Goal: Information Seeking & Learning: Understand process/instructions

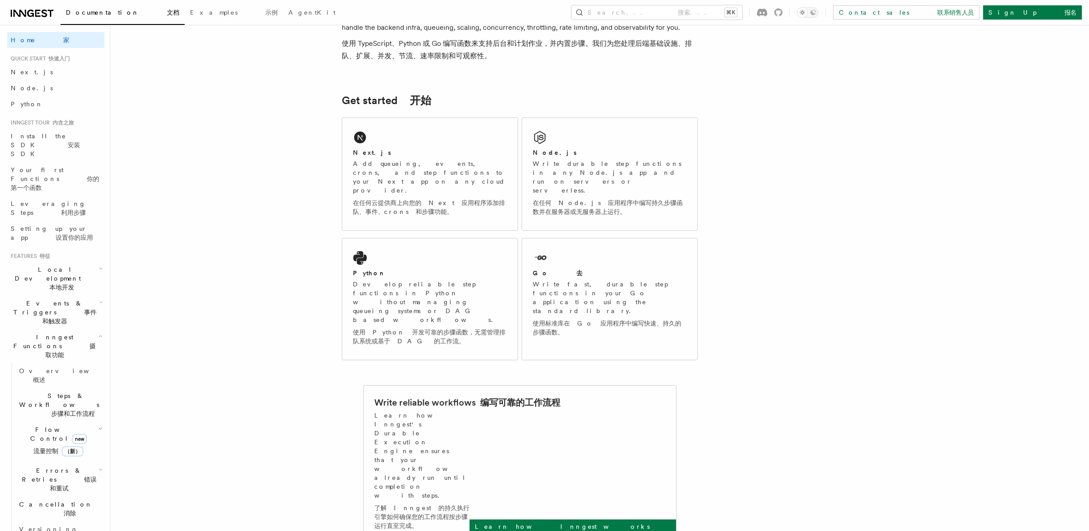
scroll to position [133, 0]
click at [88, 265] on span "Local Development 本地开发" at bounding box center [53, 278] width 92 height 27
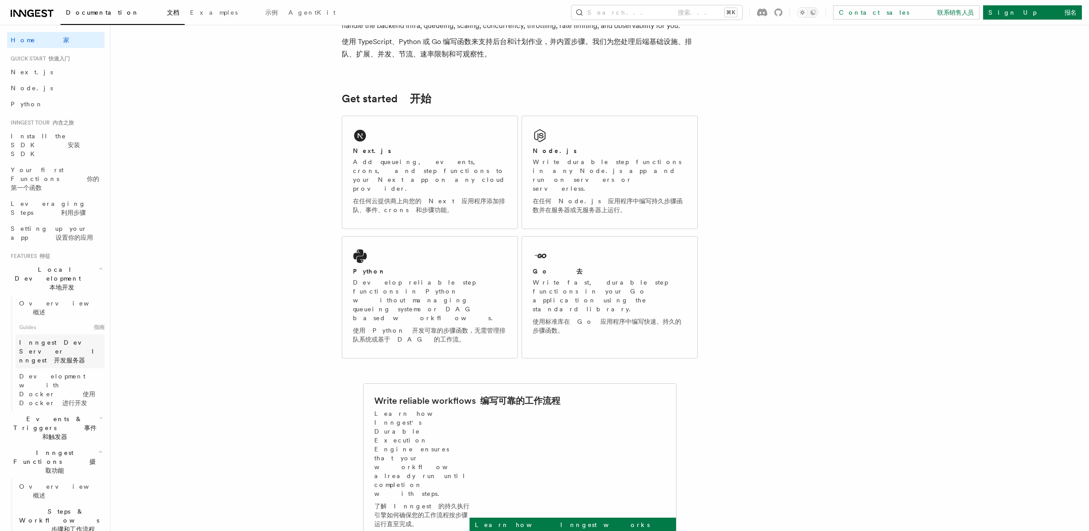
click at [57, 338] on span "Inngest Dev Server Inngest 开发服务器" at bounding box center [61, 351] width 85 height 27
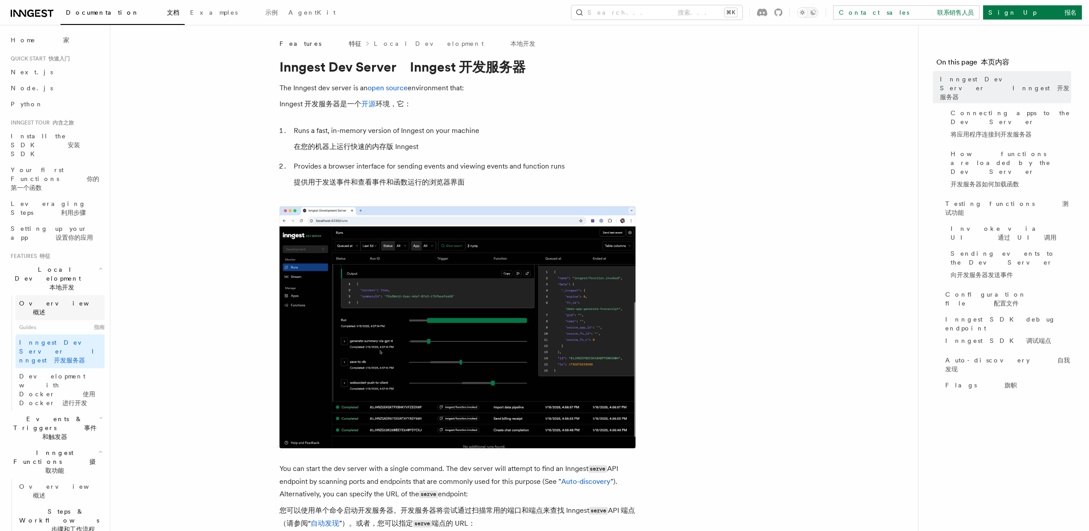
click at [66, 295] on link "Overview 概述" at bounding box center [60, 307] width 89 height 25
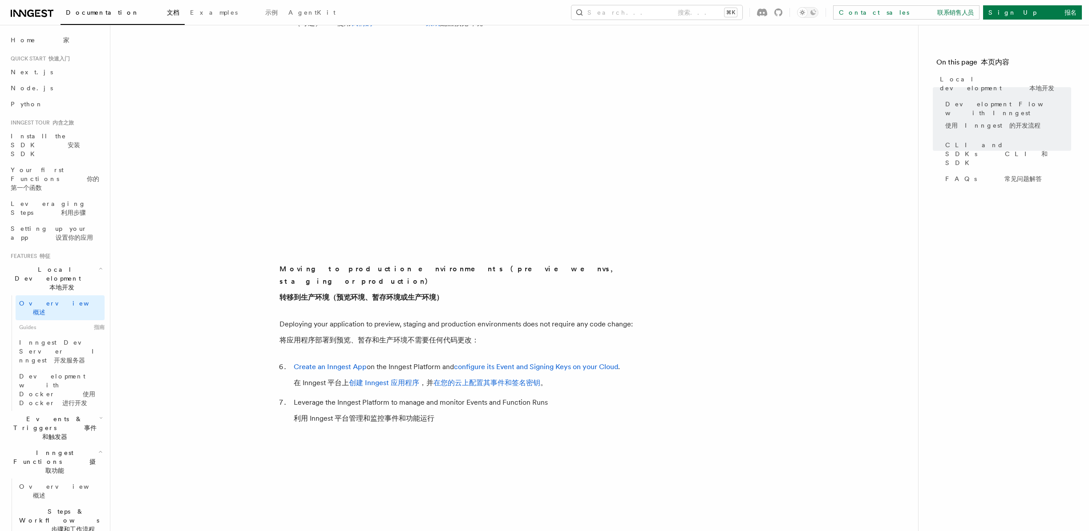
scroll to position [632, 0]
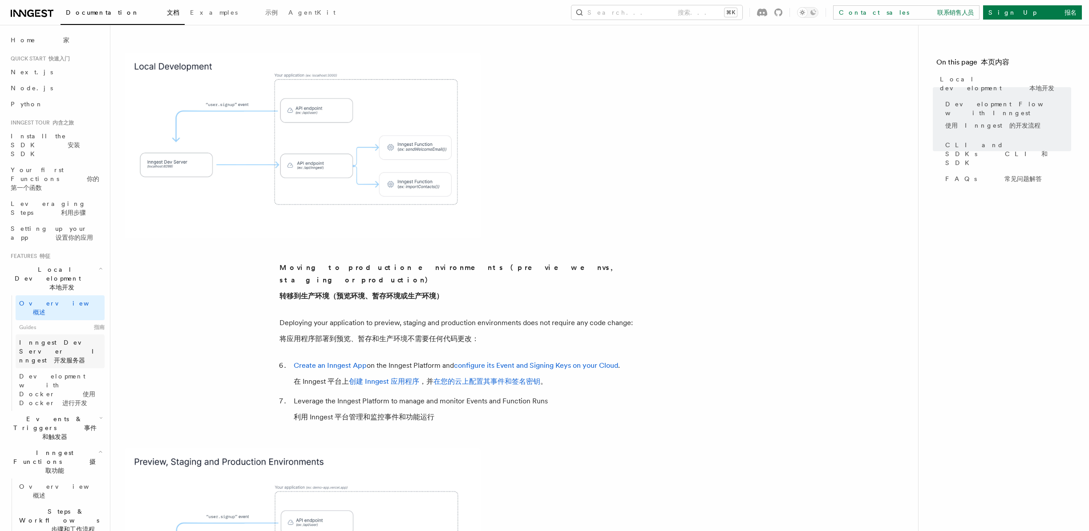
click at [40, 348] on font "Inngest 开发服务器" at bounding box center [60, 356] width 82 height 16
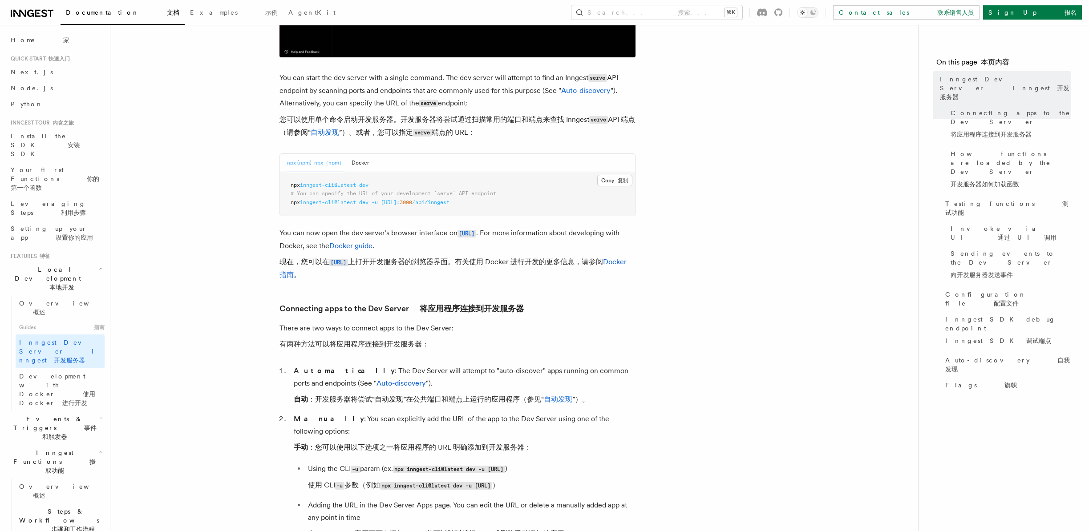
scroll to position [398, 0]
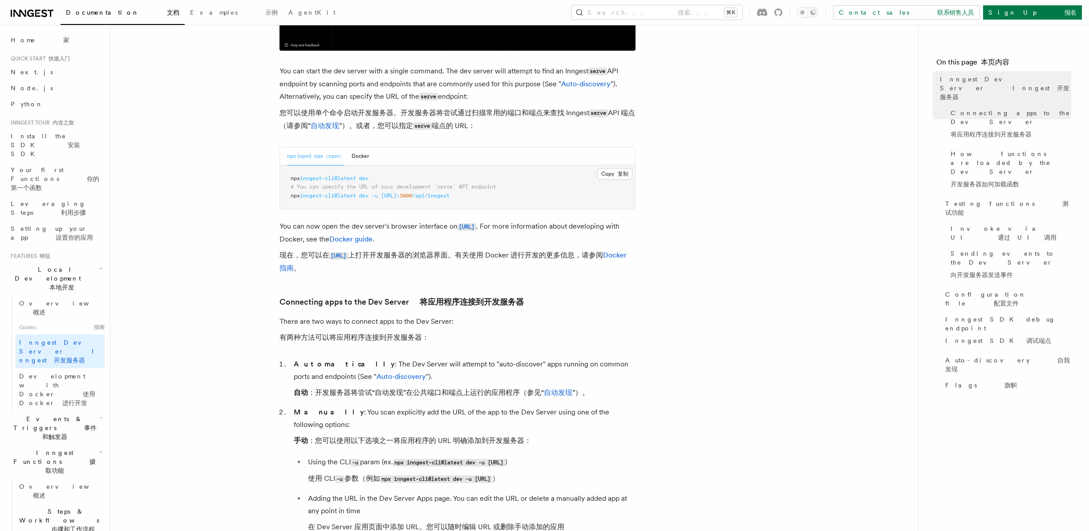
click at [574, 124] on font "您可以使用单个命令启动开发服务器。开发服务器将尝试通过扫描常用的端口和端点来查找 Inngest serve API 端点（请参阅“ 自动发现 ”）。或者，您…" at bounding box center [457, 120] width 356 height 26
drag, startPoint x: 559, startPoint y: 115, endPoint x: 591, endPoint y: 113, distance: 32.6
click at [591, 113] on font "您可以使用单个命令启动开发服务器。开发服务器将尝试通过扫描常用的端口和端点来查找 Inngest serve API 端点（请参阅“ 自动发现 ”）。或者，您…" at bounding box center [456, 119] width 355 height 21
click at [601, 113] on code "serve" at bounding box center [598, 113] width 19 height 8
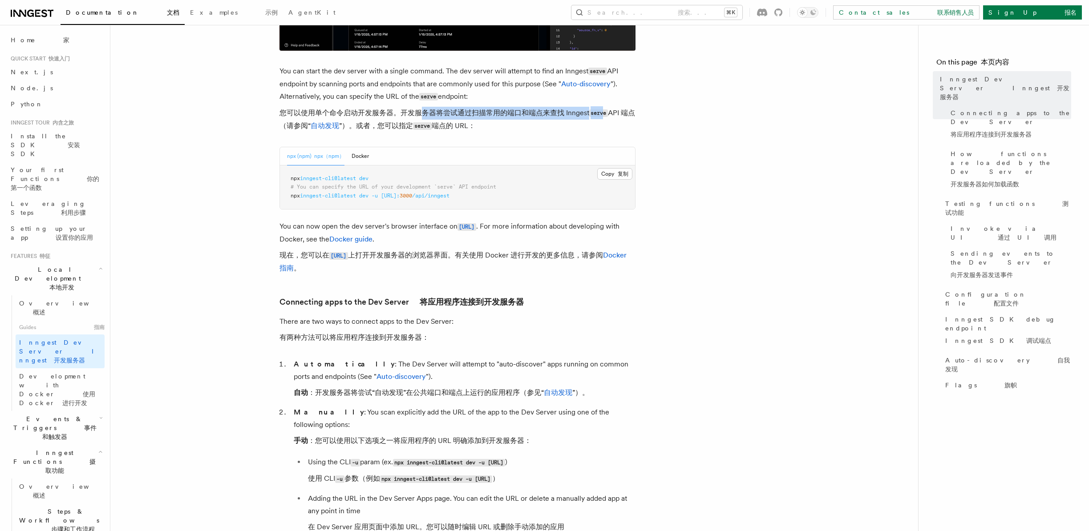
drag, startPoint x: 605, startPoint y: 113, endPoint x: 424, endPoint y: 113, distance: 182.0
click at [424, 113] on font "您可以使用单个命令启动开发服务器。开发服务器将尝试通过扫描常用的端口和端点来查找 Inngest serve API 端点（请参阅“ 自动发现 ”）。或者，您…" at bounding box center [456, 119] width 355 height 21
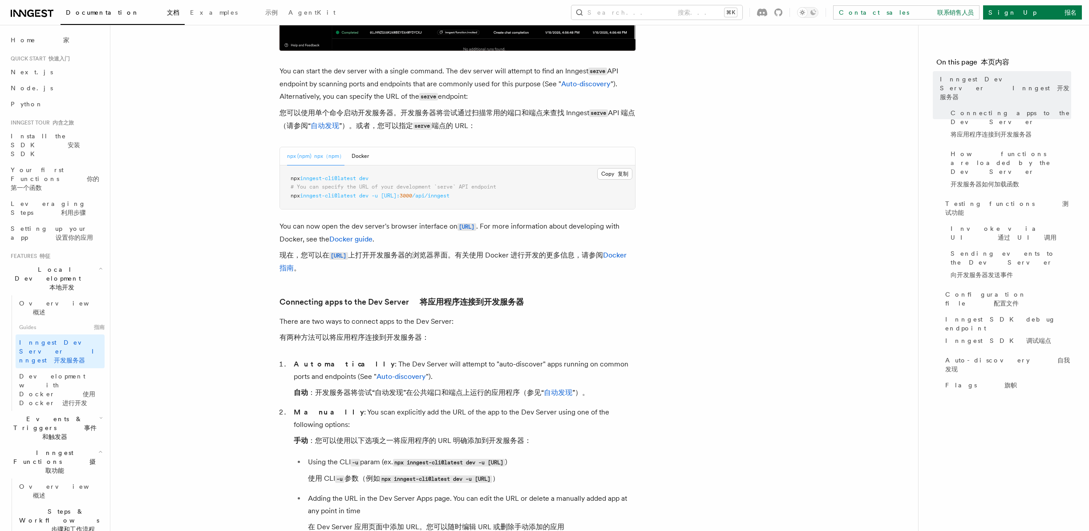
click at [458, 121] on font "您可以使用单个命令启动开发服务器。开发服务器将尝试通过扫描常用的端口和端点来查找 Inngest serve API 端点（请参阅“ 自动发现 ”）。或者，您…" at bounding box center [457, 120] width 356 height 26
click at [52, 295] on link "Overview 概述" at bounding box center [60, 307] width 89 height 25
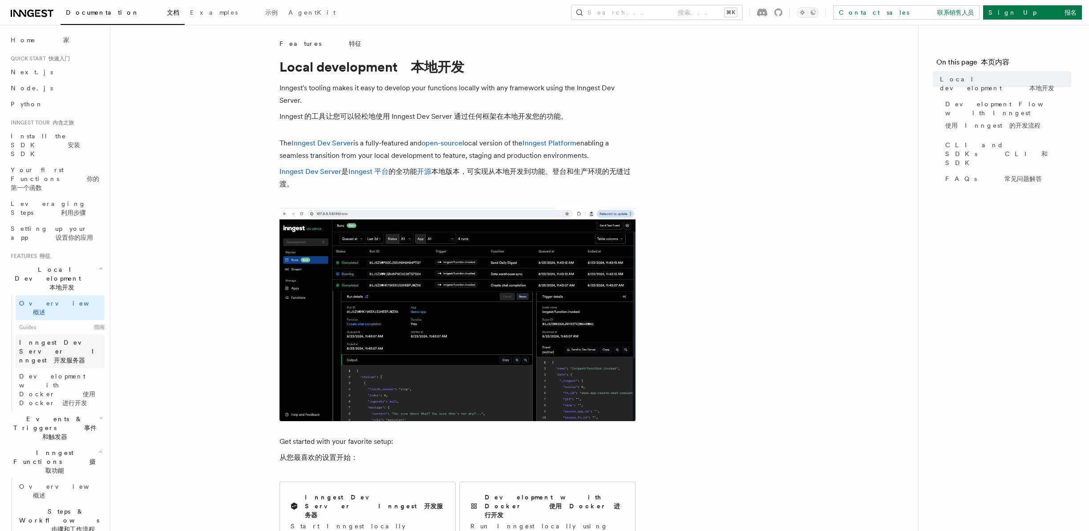
click at [28, 335] on link "Inngest Dev Server Inngest 开发服务器" at bounding box center [60, 352] width 89 height 34
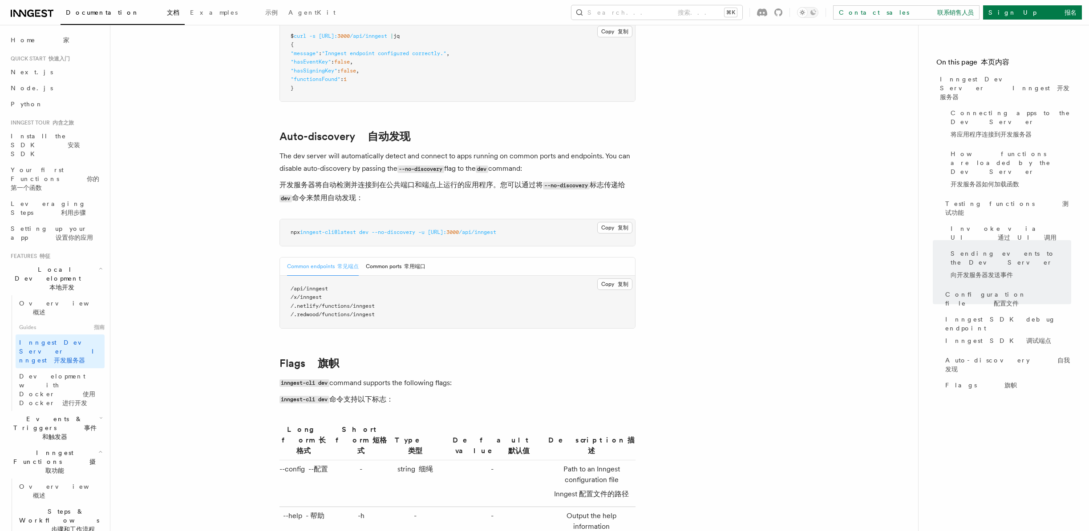
scroll to position [3333, 0]
click at [418, 231] on span at bounding box center [416, 233] width 3 height 6
click at [561, 224] on pre "npx inngest-cli@latest dev --no-discovery -u http://localhost: 3000 /api/inngest" at bounding box center [457, 234] width 355 height 27
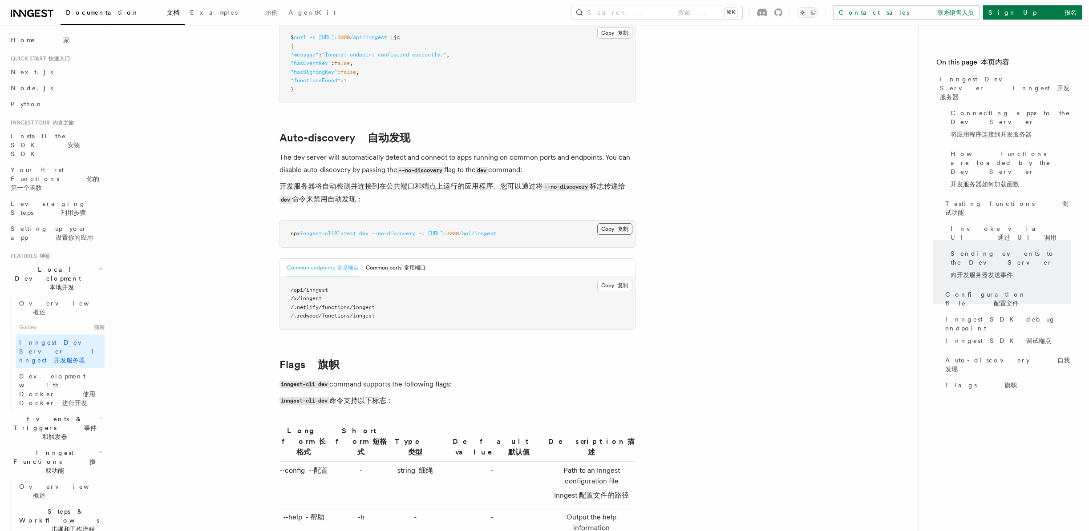
click at [625, 223] on button "Copy 复制 Copied 已复制" at bounding box center [614, 229] width 35 height 12
click at [446, 277] on pre "/api/inngest /x/inngest /.netlify/functions/inngest /.redwood/functions/inngest" at bounding box center [457, 303] width 355 height 52
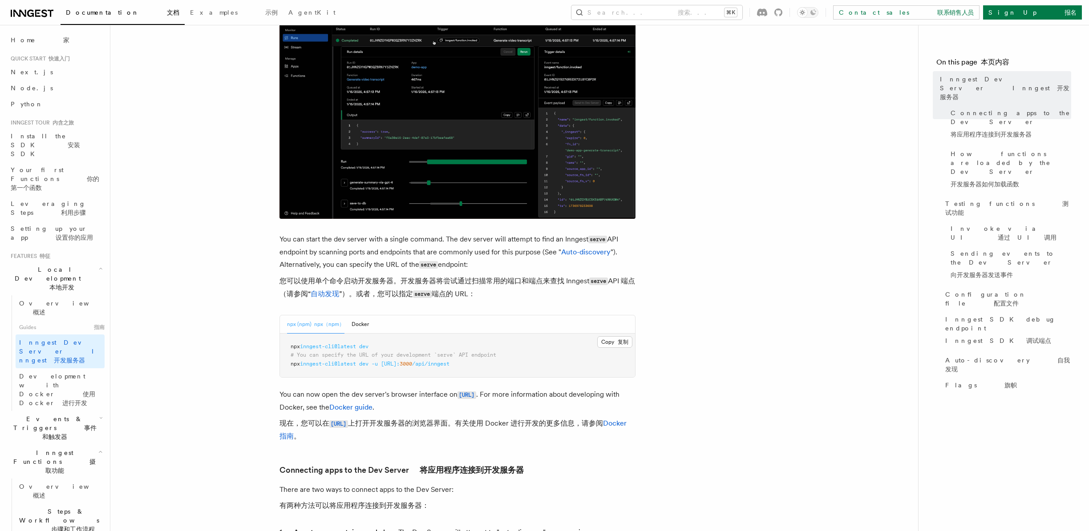
scroll to position [232, 0]
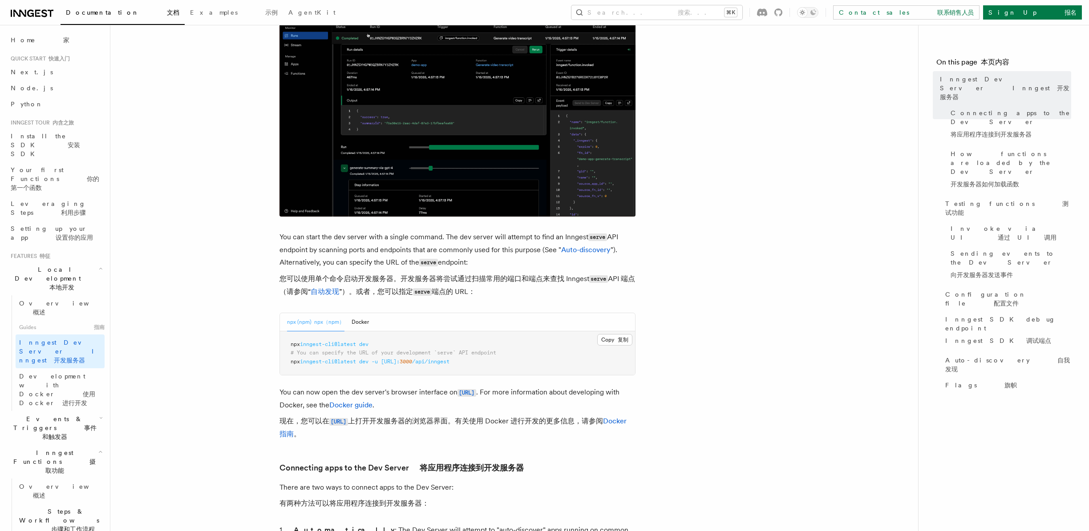
click at [463, 356] on span "# You can specify the URL of your development `serve` API endpoint" at bounding box center [394, 353] width 206 height 6
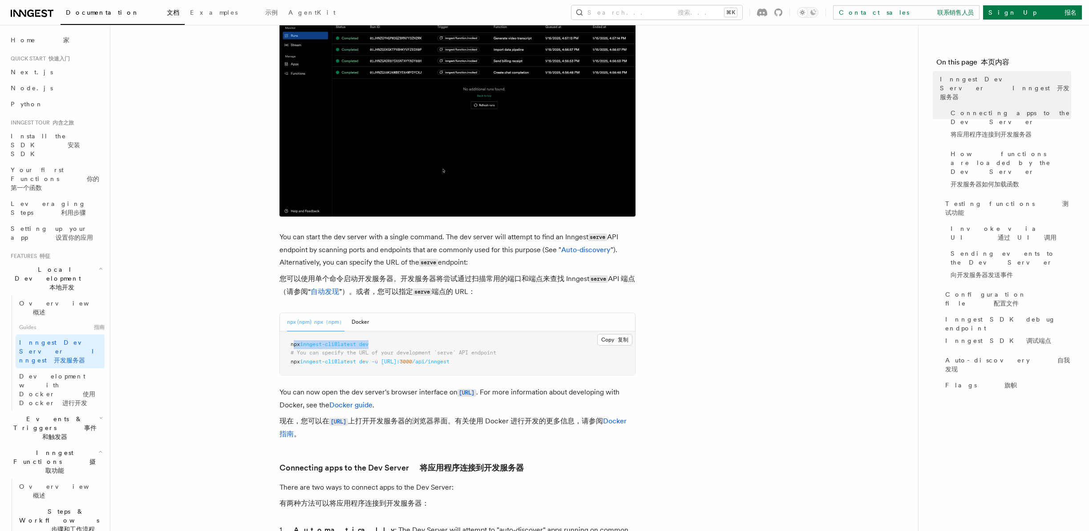
drag, startPoint x: 375, startPoint y: 347, endPoint x: 292, endPoint y: 343, distance: 83.3
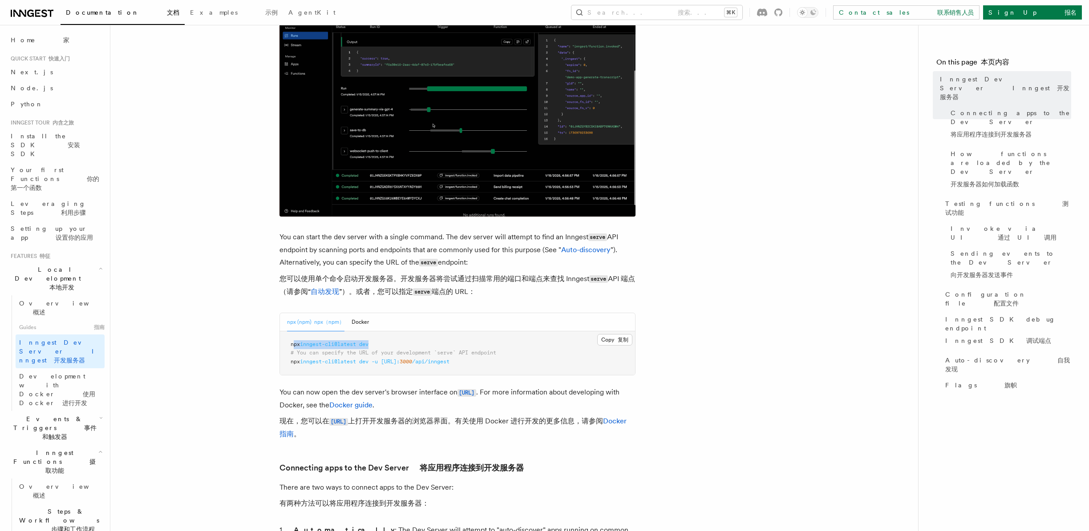
click at [292, 343] on pre "npx inngest-cli@latest dev # You can specify the URL of your development `serve…" at bounding box center [457, 353] width 355 height 44
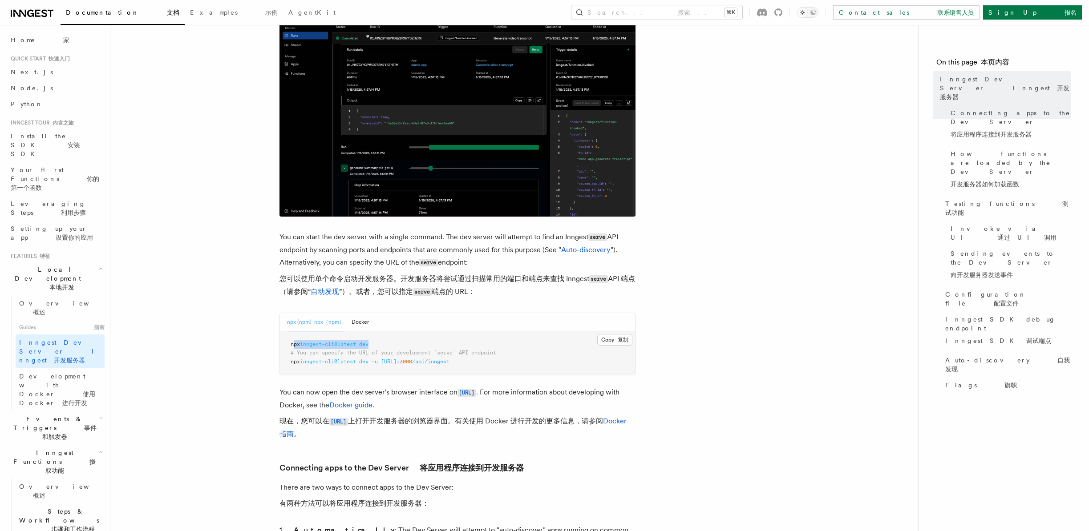
click at [367, 343] on span "dev" at bounding box center [363, 344] width 9 height 6
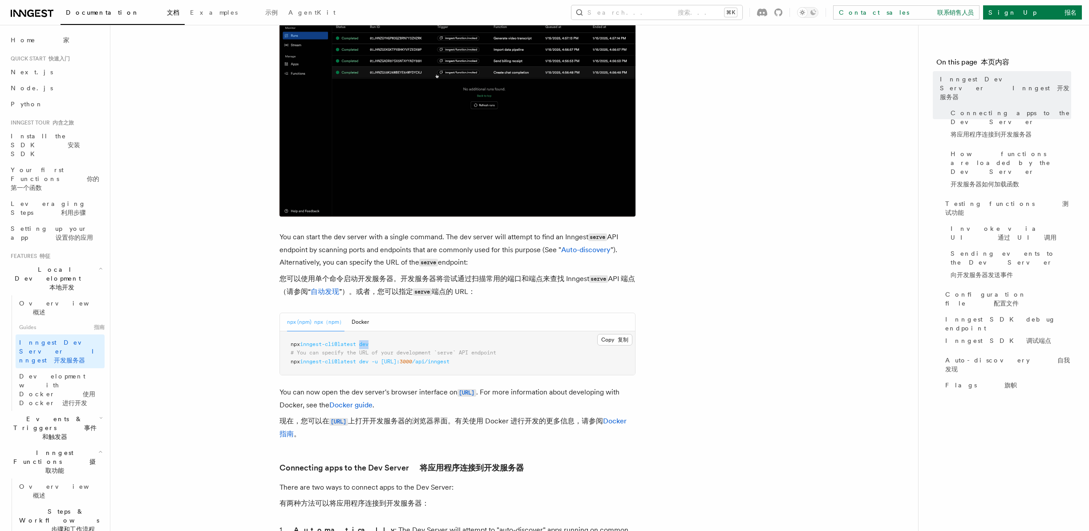
click at [367, 343] on span "dev" at bounding box center [363, 344] width 9 height 6
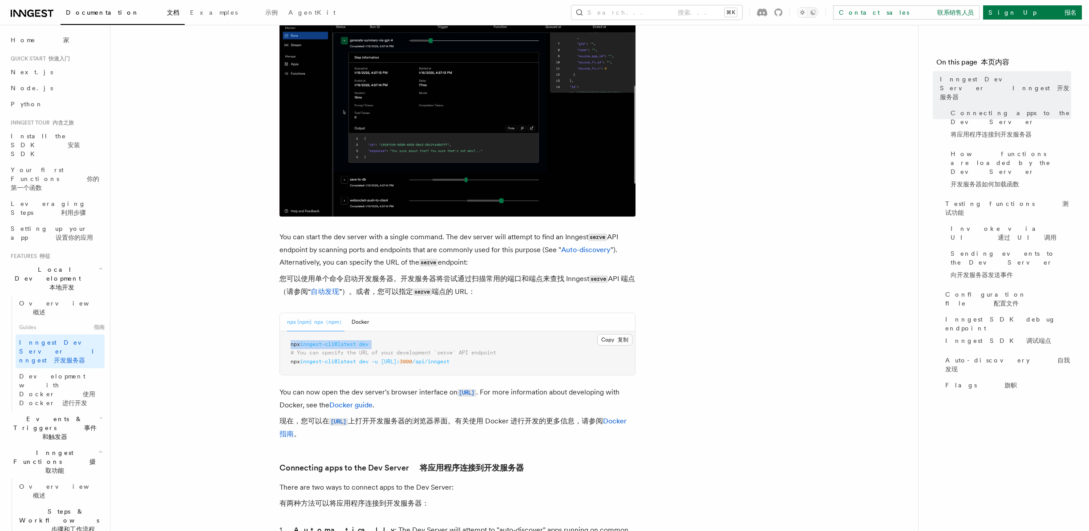
click at [367, 343] on span "dev" at bounding box center [363, 344] width 9 height 6
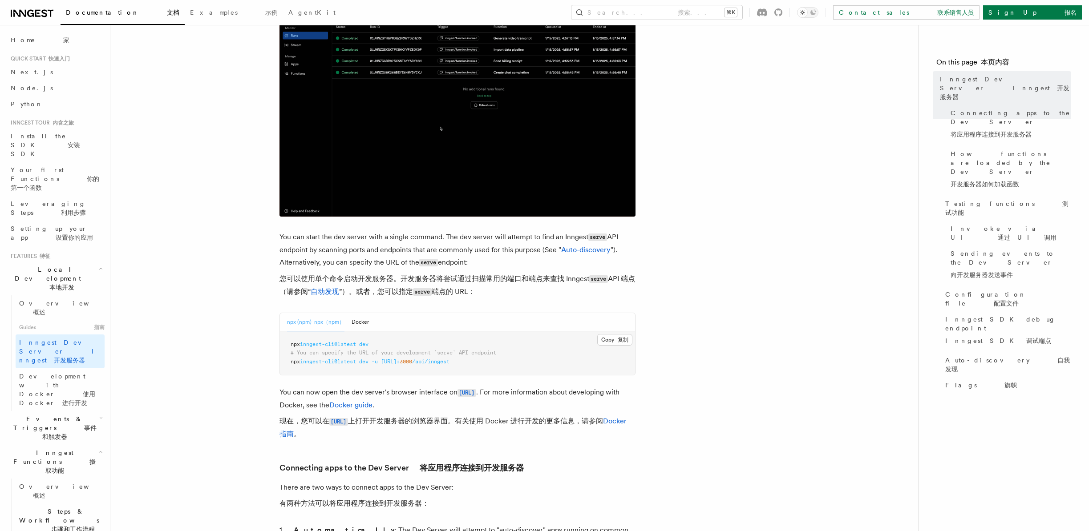
click at [496, 353] on span "# You can specify the URL of your development `serve` API endpoint" at bounding box center [394, 353] width 206 height 6
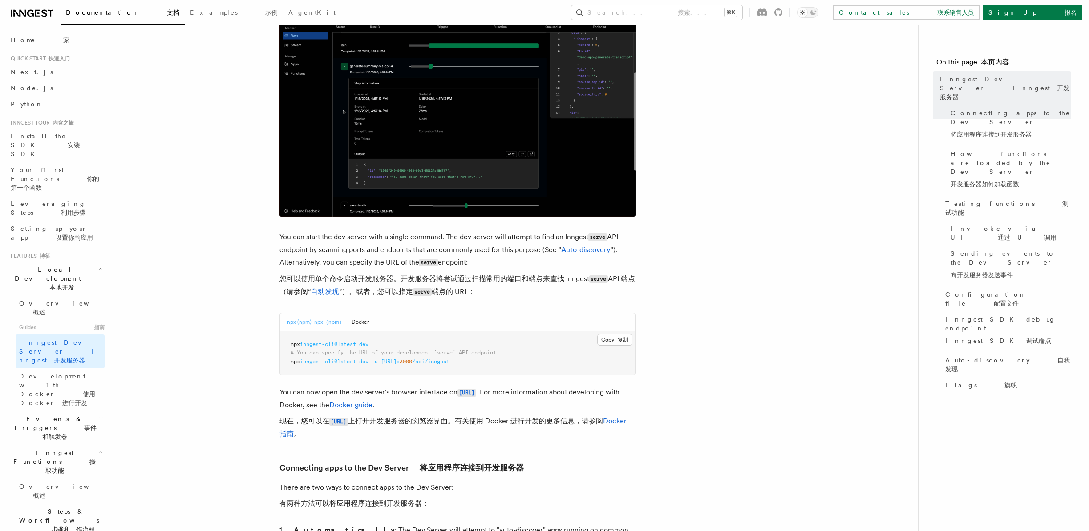
click at [449, 364] on span "/api/inngest" at bounding box center [430, 362] width 37 height 6
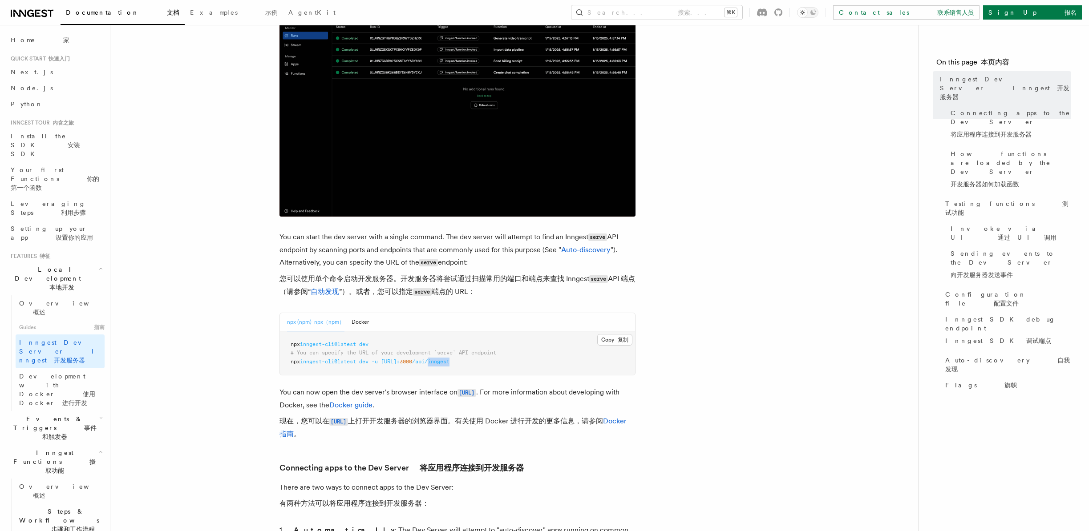
click at [449, 364] on span "/api/inngest" at bounding box center [430, 362] width 37 height 6
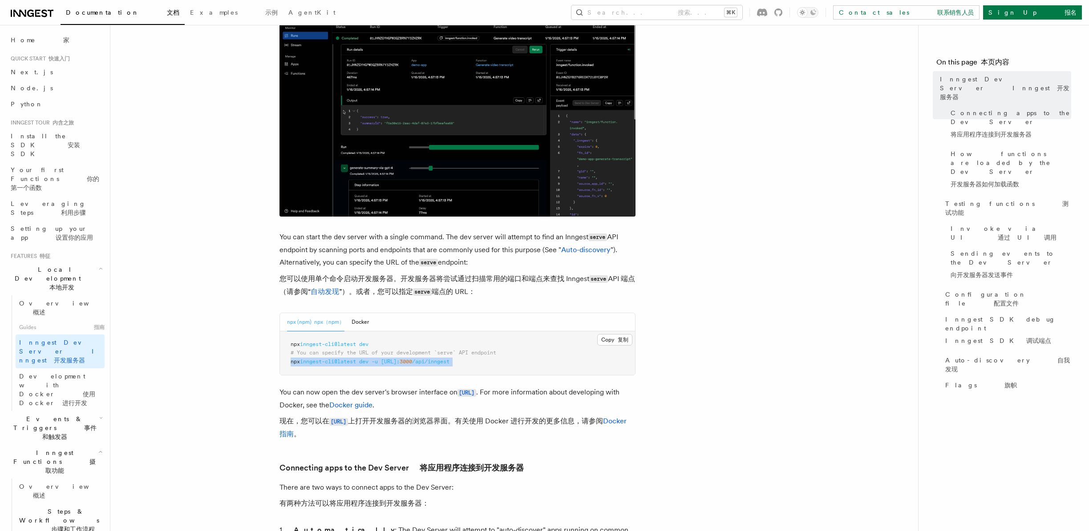
click at [449, 364] on span "/api/inngest" at bounding box center [430, 362] width 37 height 6
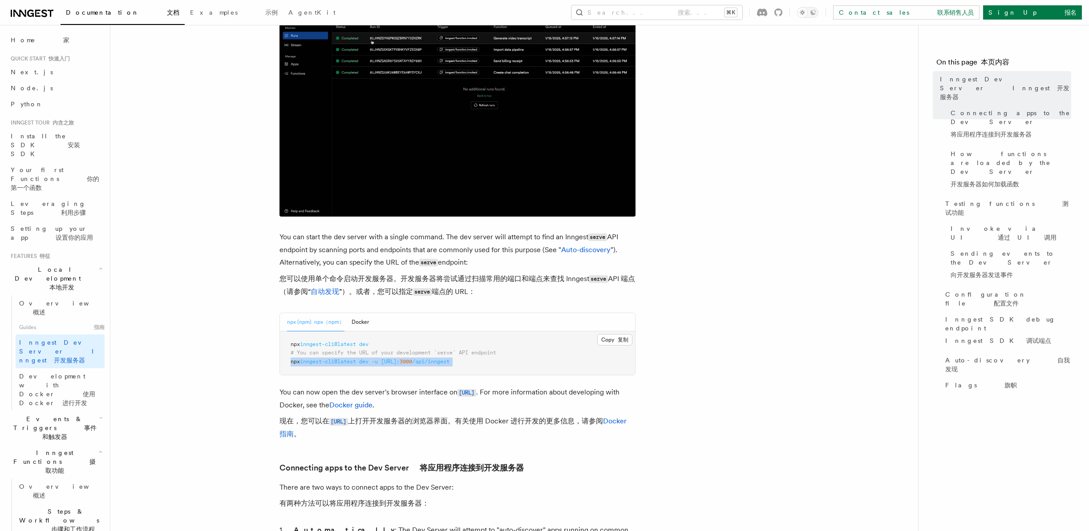
copy article "npx inngest-cli@latest dev -u http://localhost: 3000 /api/inngest"
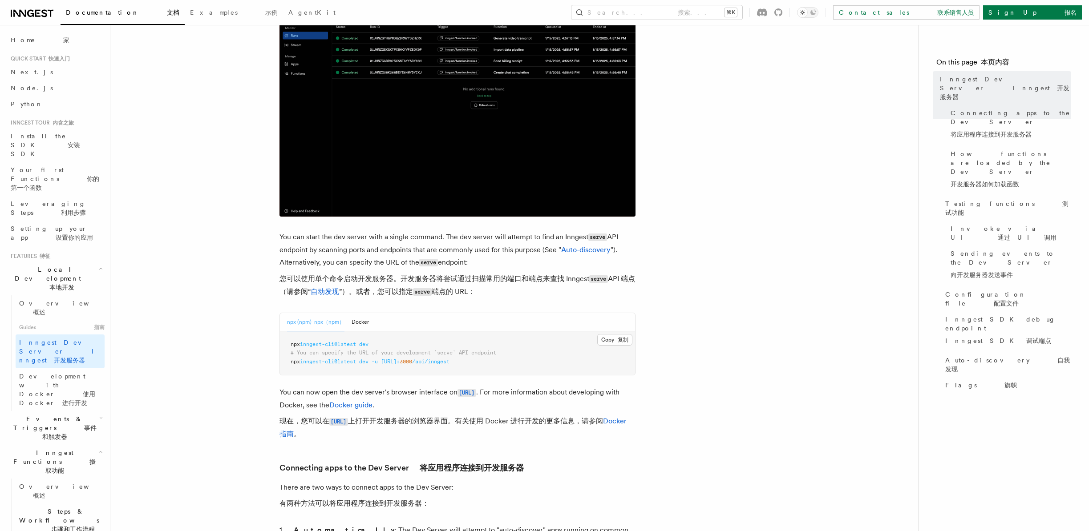
click at [421, 343] on pre "npx inngest-cli@latest dev # You can specify the URL of your development `serve…" at bounding box center [457, 353] width 355 height 44
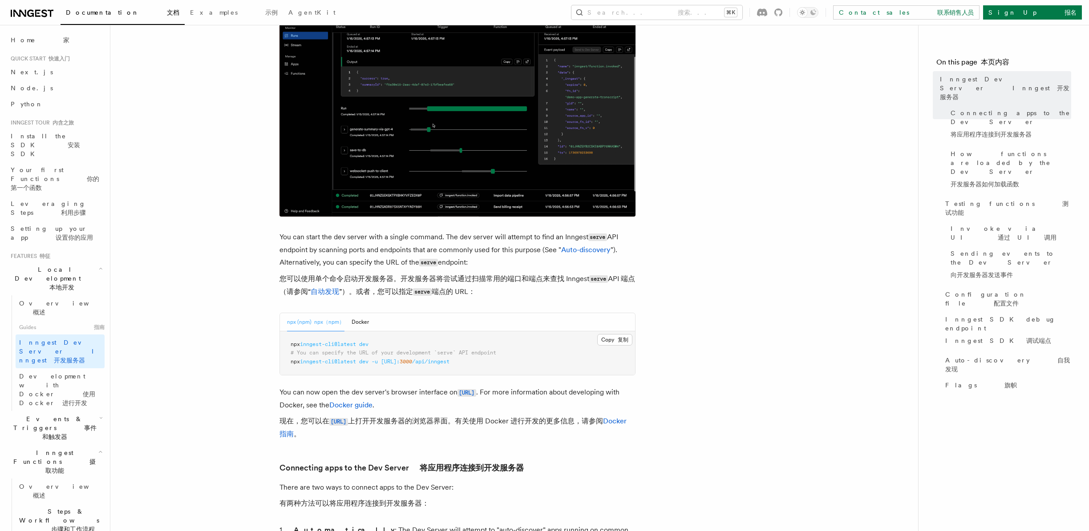
click at [412, 349] on pre "npx inngest-cli@latest dev # You can specify the URL of your development `serve…" at bounding box center [457, 353] width 355 height 44
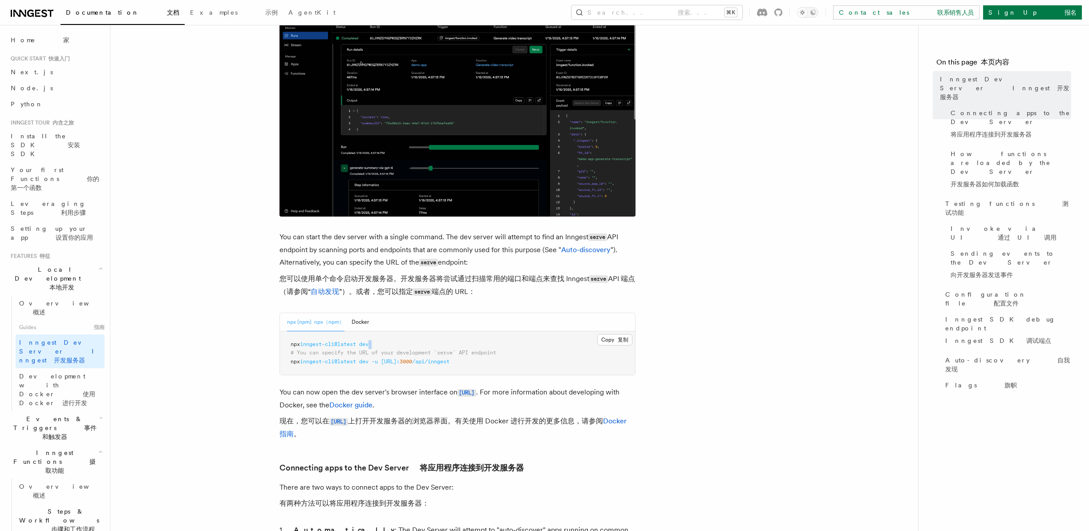
click at [412, 349] on pre "npx inngest-cli@latest dev # You can specify the URL of your development `serve…" at bounding box center [457, 353] width 355 height 44
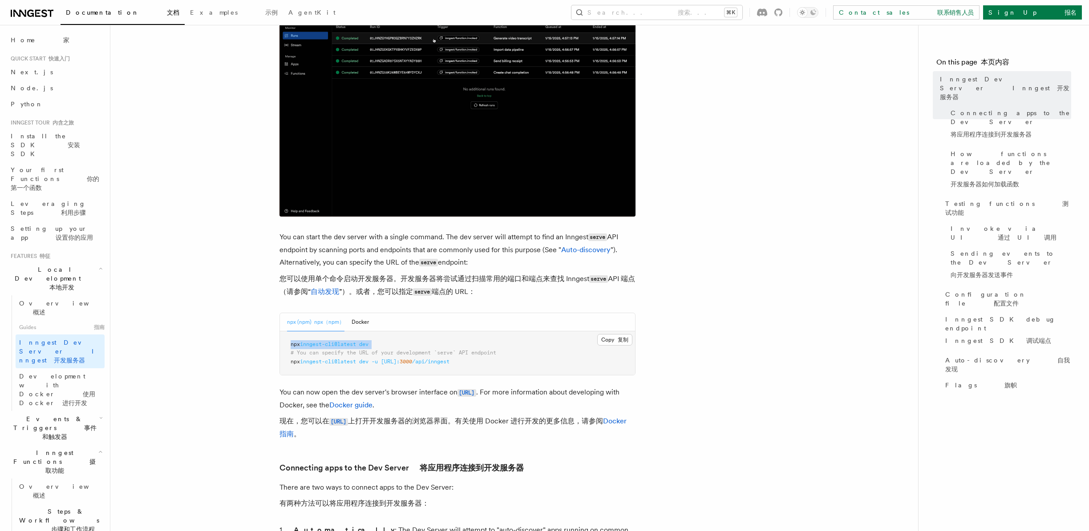
click at [412, 349] on pre "npx inngest-cli@latest dev # You can specify the URL of your development `serve…" at bounding box center [457, 353] width 355 height 44
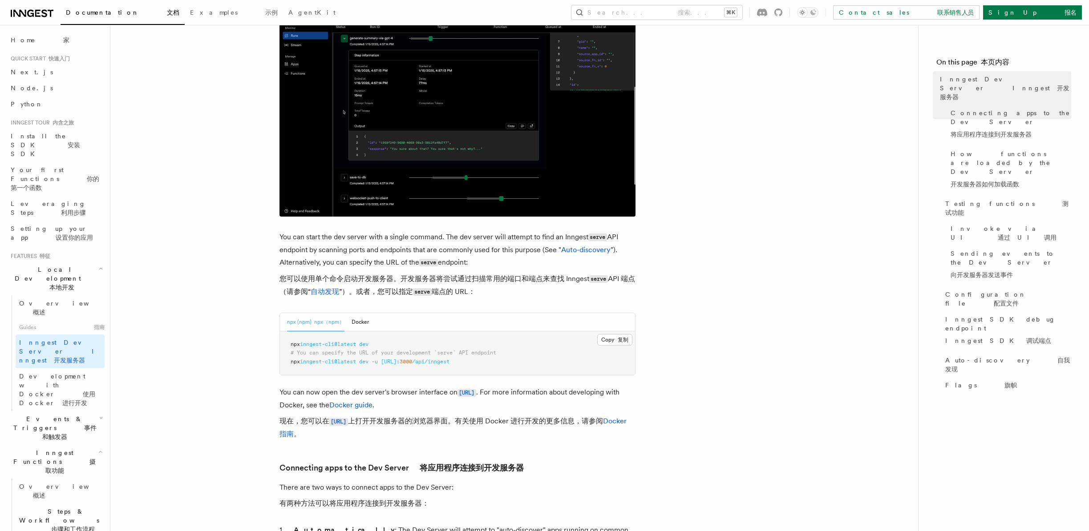
click at [408, 351] on span "# You can specify the URL of your development `serve` API endpoint" at bounding box center [394, 353] width 206 height 6
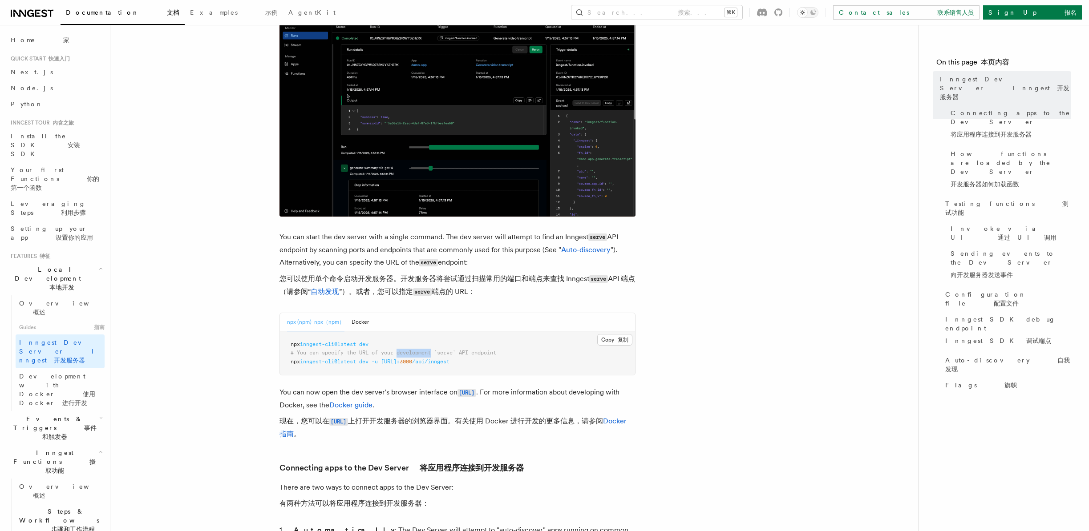
click at [408, 351] on span "# You can specify the URL of your development `serve` API endpoint" at bounding box center [394, 353] width 206 height 6
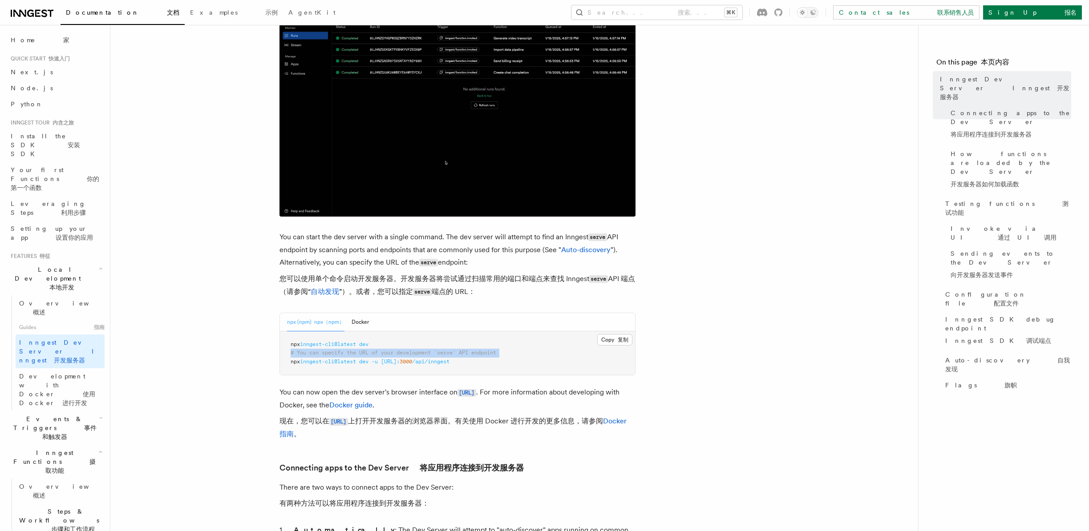
click at [408, 351] on span "# You can specify the URL of your development `serve` API endpoint" at bounding box center [394, 353] width 206 height 6
copy code "# You can specify the URL of your development `serve` API endpoint"
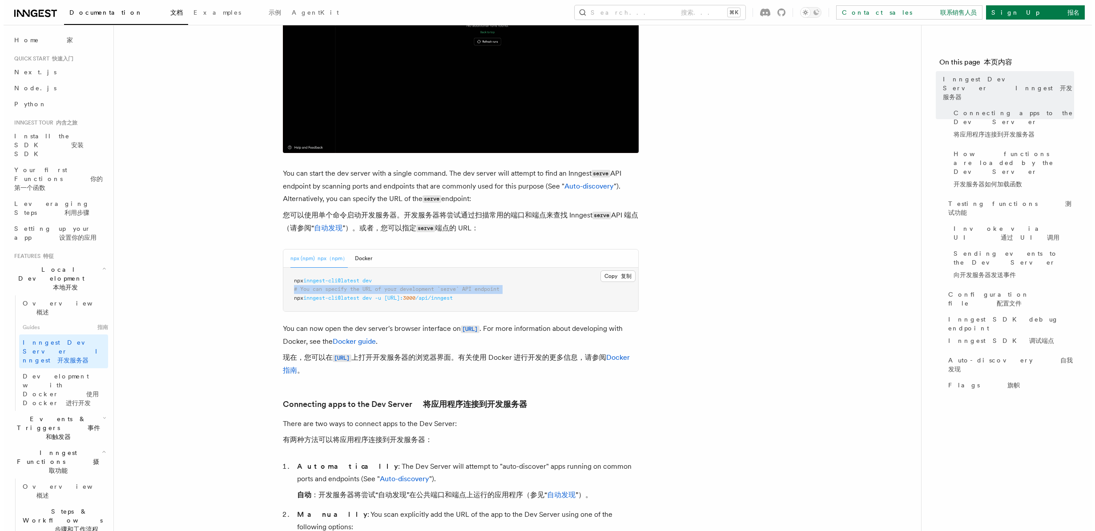
scroll to position [299, 0]
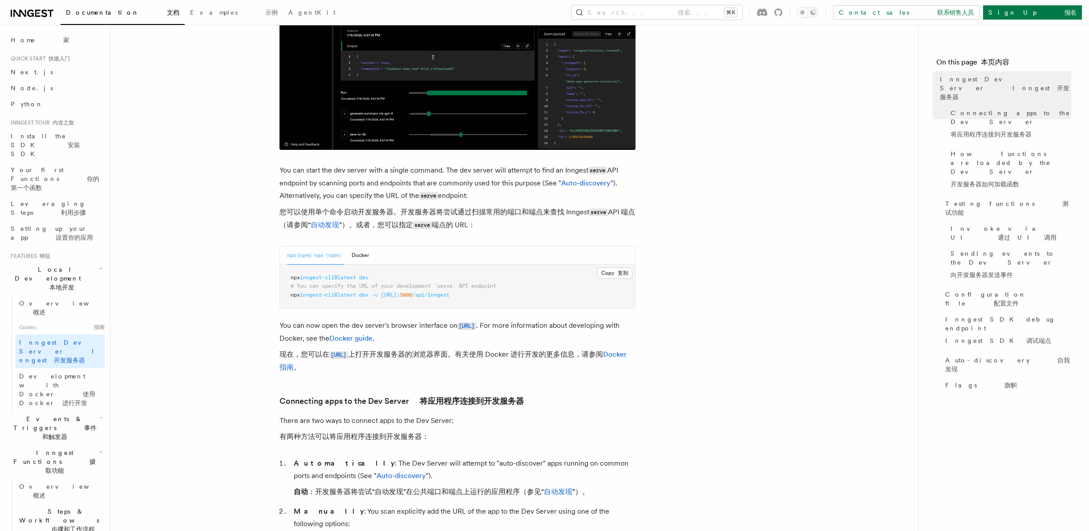
click at [510, 342] on p "You can now open the dev server's browser interface on http://localhost:8288 . …" at bounding box center [457, 348] width 356 height 58
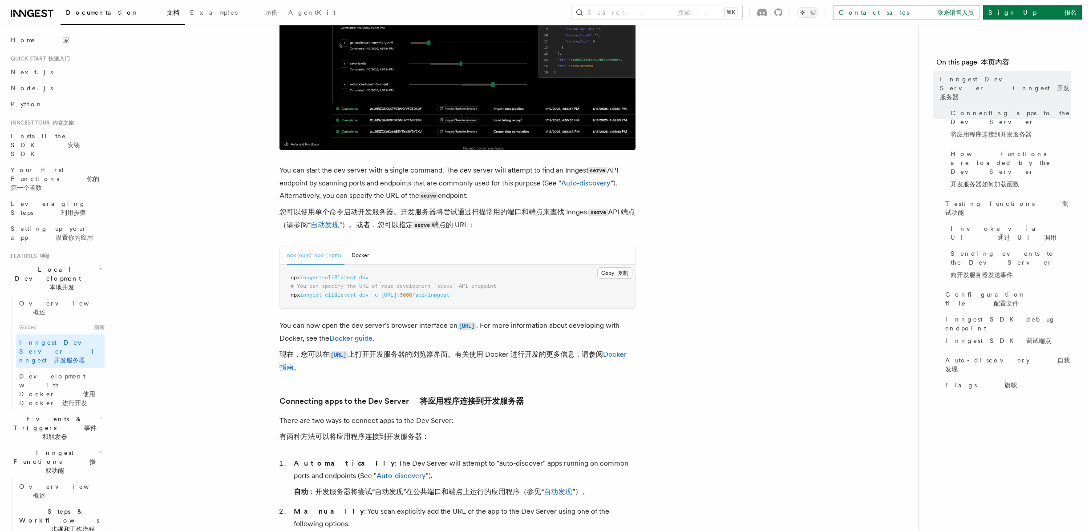
click at [510, 343] on p "You can now open the dev server's browser interface on http://localhost:8288 . …" at bounding box center [457, 348] width 356 height 58
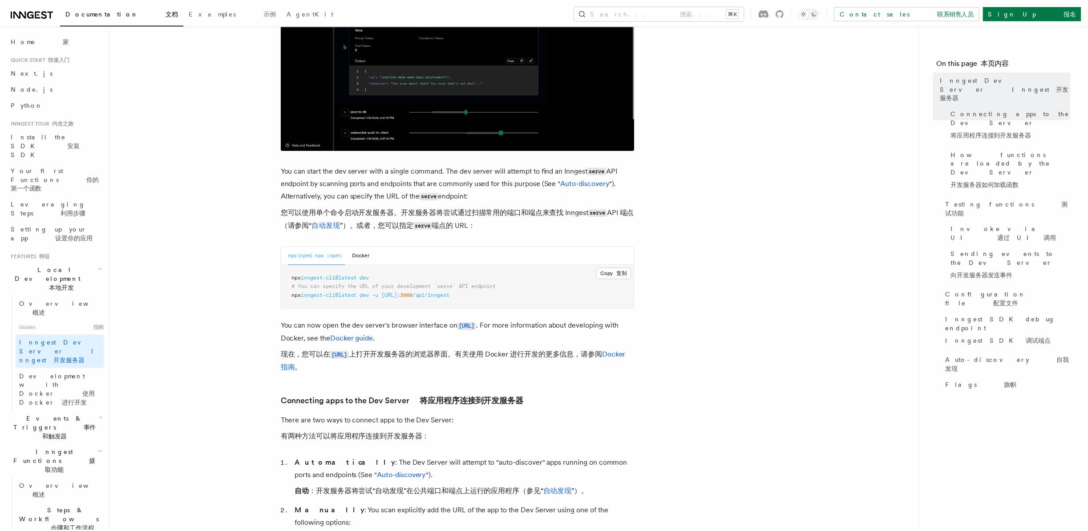
scroll to position [299, 0]
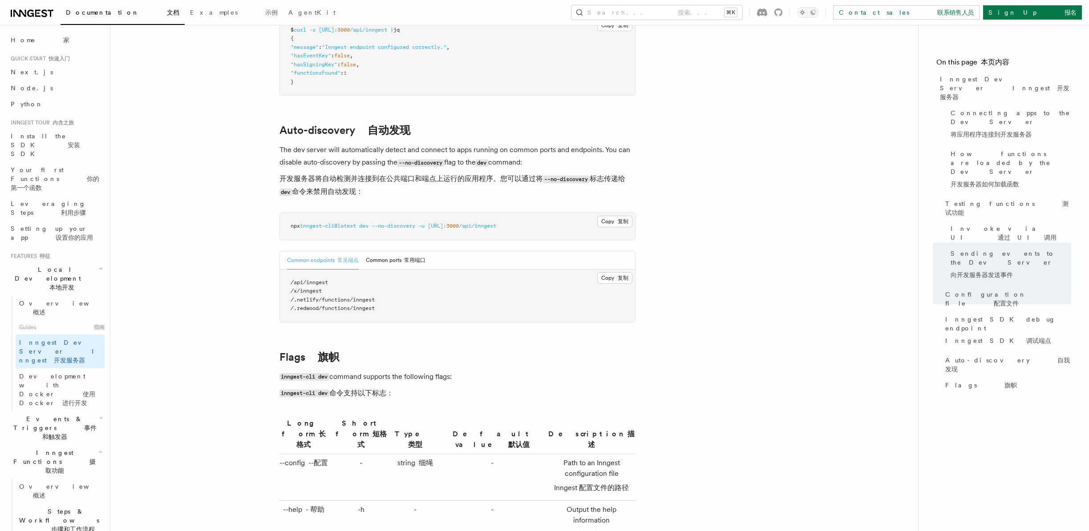
scroll to position [3313, 0]
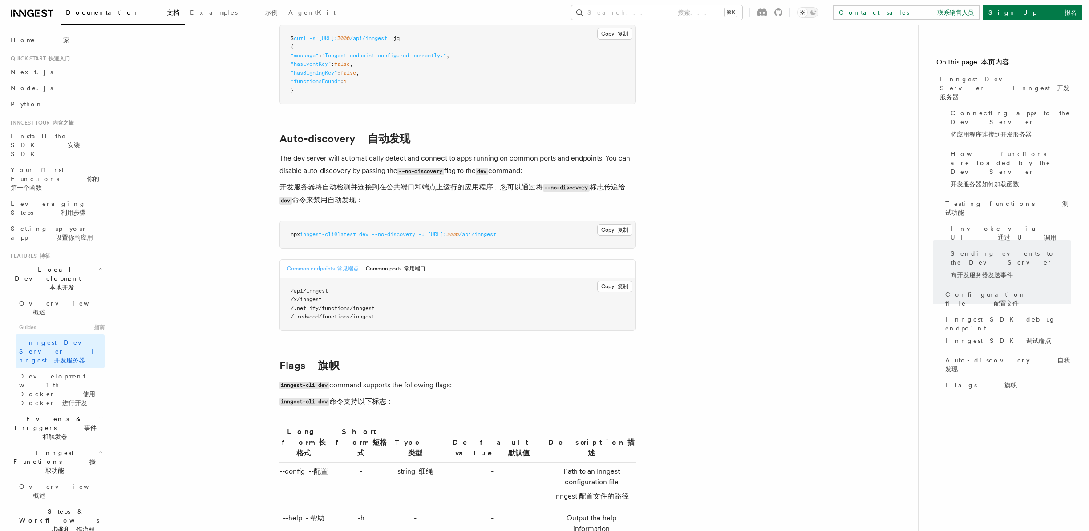
click at [531, 302] on pre "/api/inngest /x/inngest /.netlify/functions/inngest /.redwood/functions/inngest" at bounding box center [457, 304] width 355 height 52
click at [378, 262] on button "Common ports 常用端口" at bounding box center [396, 269] width 60 height 18
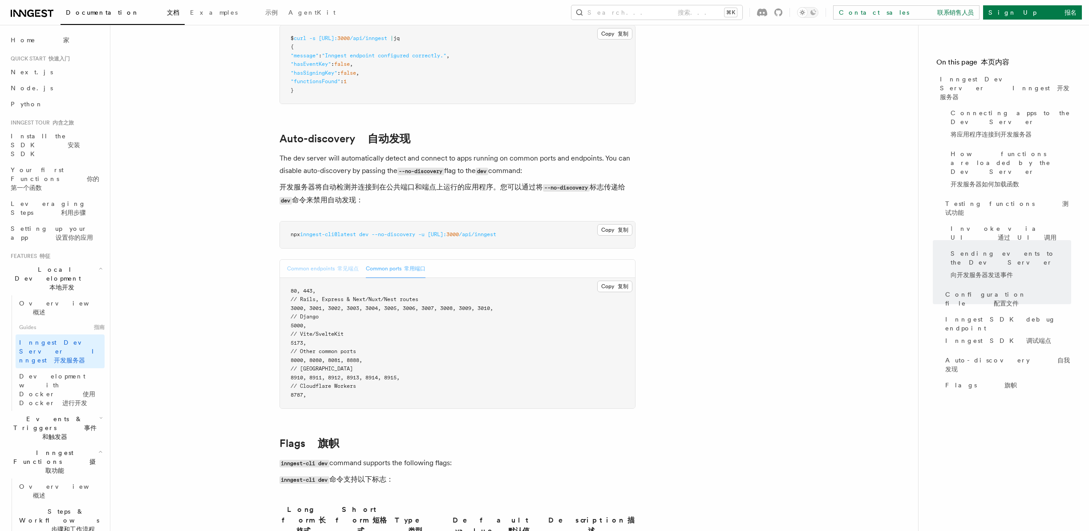
click at [335, 266] on font "button" at bounding box center [336, 269] width 3 height 6
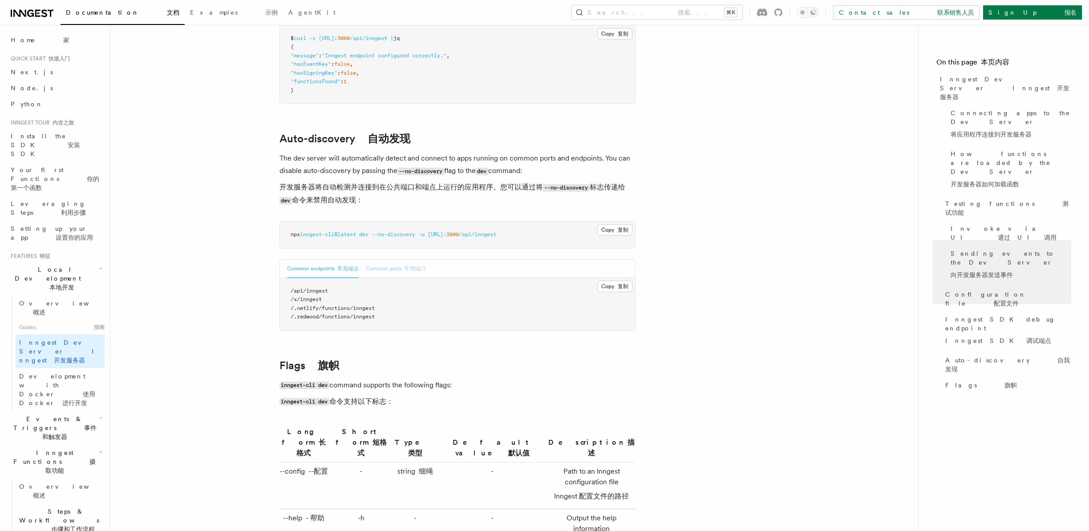
scroll to position [3315, 0]
click at [382, 263] on button "Common ports 常用端口" at bounding box center [396, 267] width 60 height 18
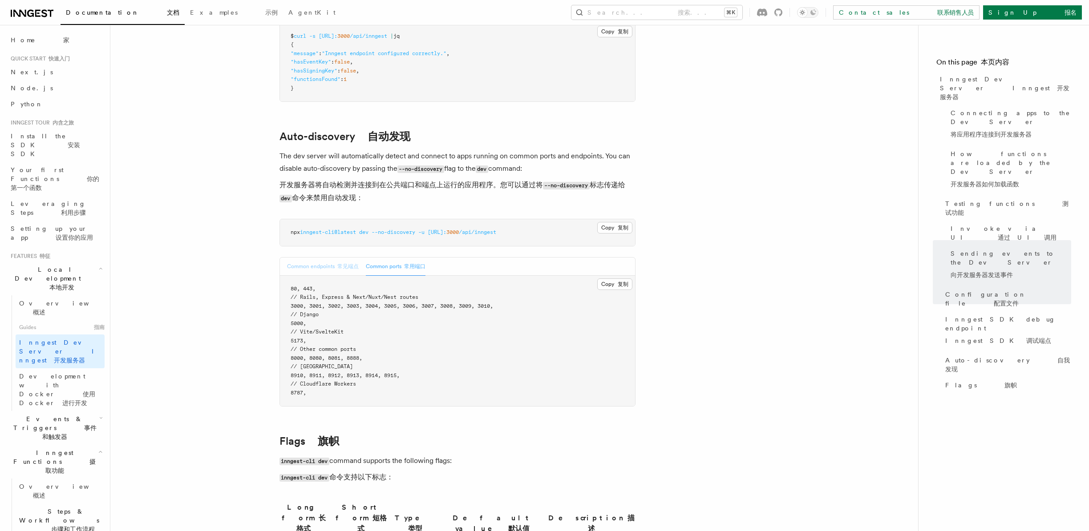
click at [327, 260] on button "Common endpoints 常见端点" at bounding box center [323, 267] width 72 height 18
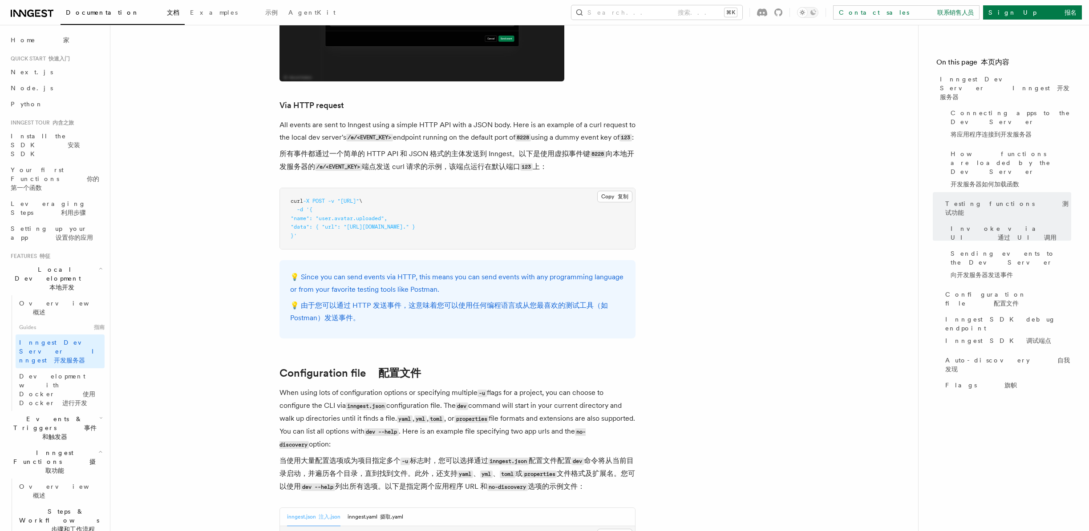
scroll to position [2571, 0]
drag, startPoint x: 420, startPoint y: 298, endPoint x: 537, endPoint y: 299, distance: 117.0
click at [537, 303] on font "💡 由于您可以通过 HTTP 发送事件，这意味着您可以使用任何编程语言或从您最喜欢的测试工具（如 Postman）发送事件。" at bounding box center [449, 313] width 318 height 21
click at [563, 303] on font "💡 由于您可以通过 HTTP 发送事件，这意味着您可以使用任何编程语言或从您最喜欢的测试工具（如 Postman）发送事件。" at bounding box center [449, 313] width 318 height 21
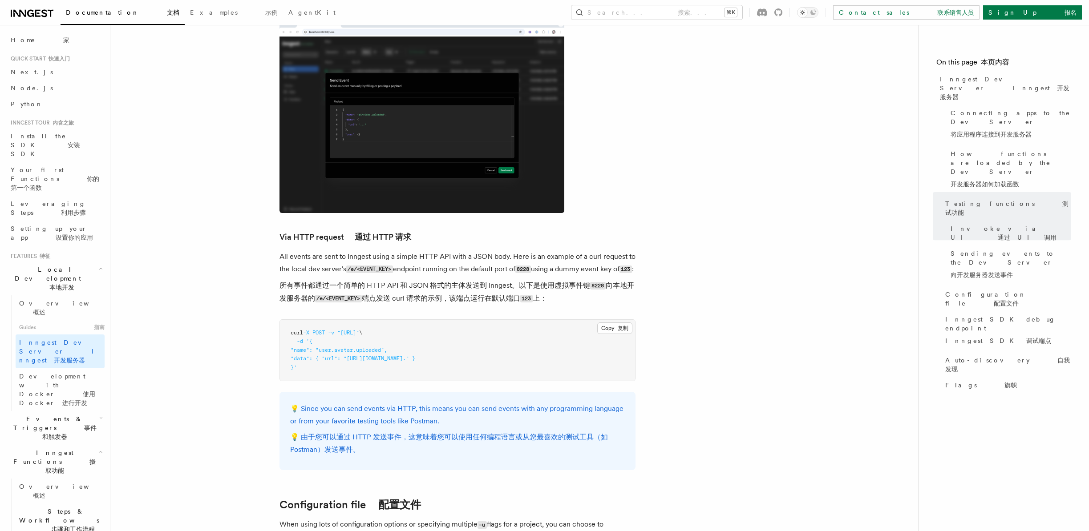
scroll to position [2436, 0]
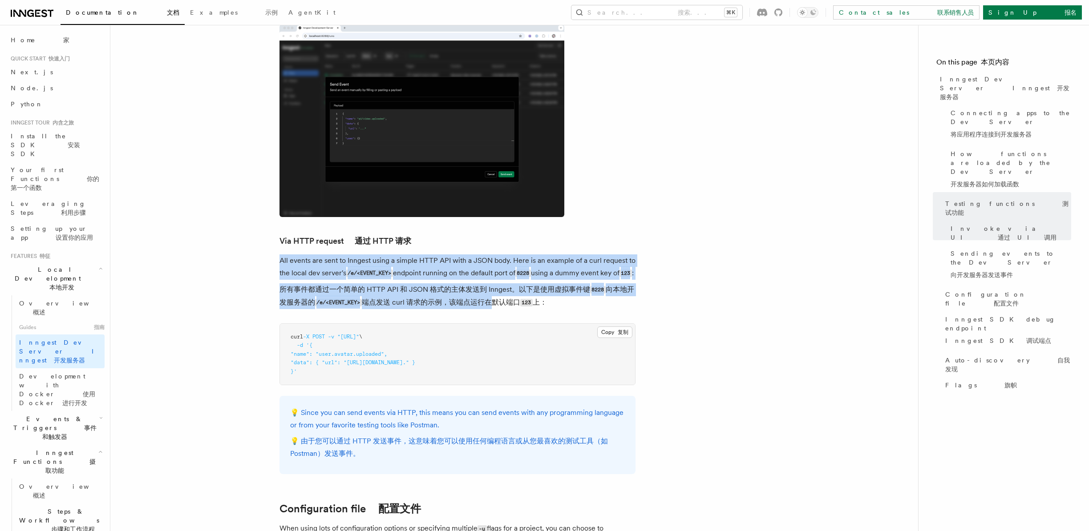
drag, startPoint x: 438, startPoint y: 231, endPoint x: 498, endPoint y: 291, distance: 84.9
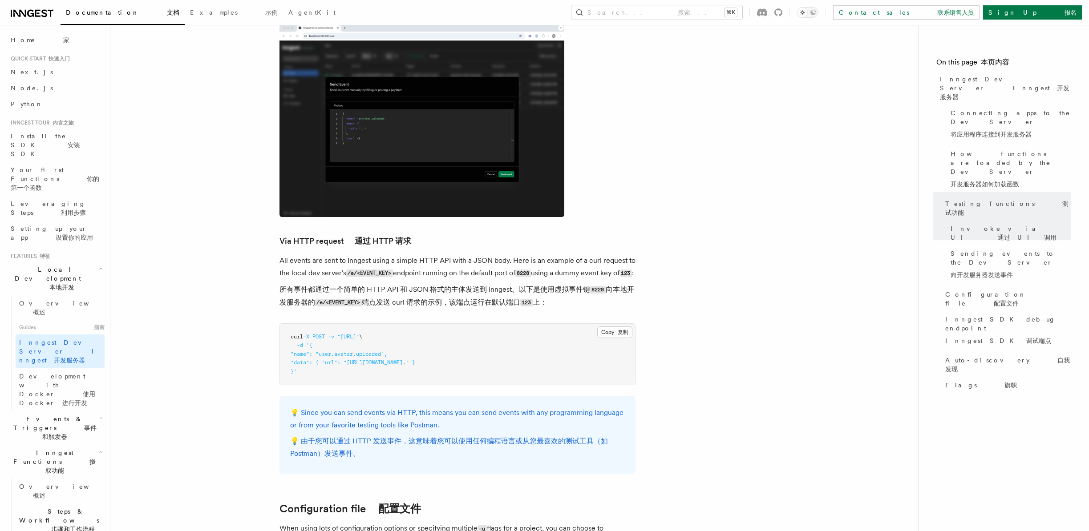
click at [462, 303] on p "All events are sent to Inngest using a simple HTTP API with a JSON body. Here i…" at bounding box center [457, 283] width 356 height 58
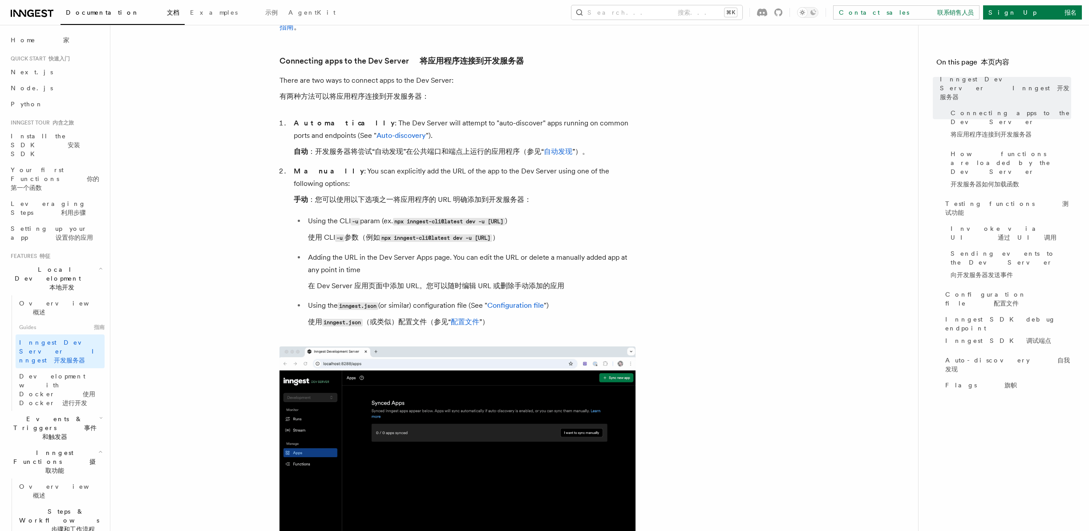
scroll to position [608, 0]
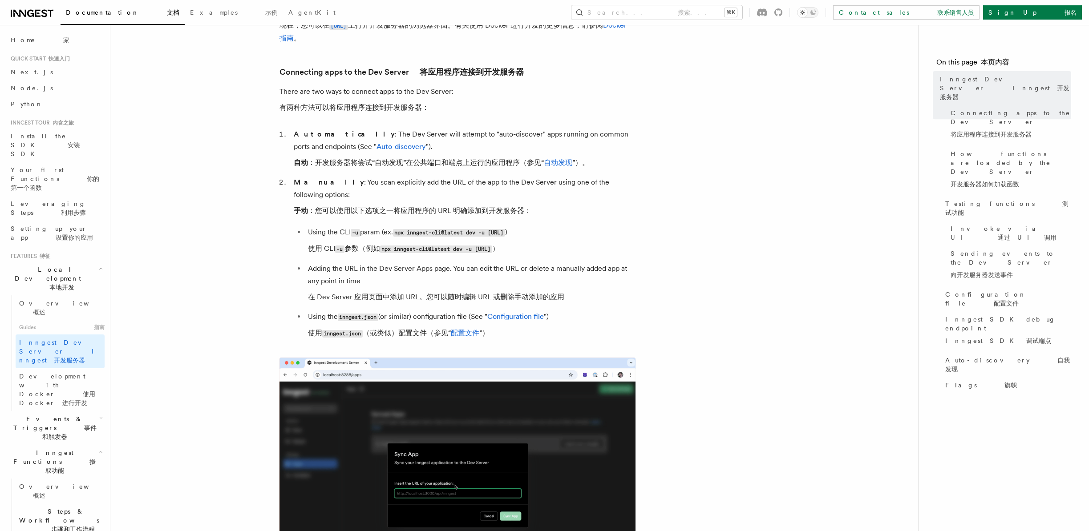
drag, startPoint x: 417, startPoint y: 220, endPoint x: 524, endPoint y: 227, distance: 106.5
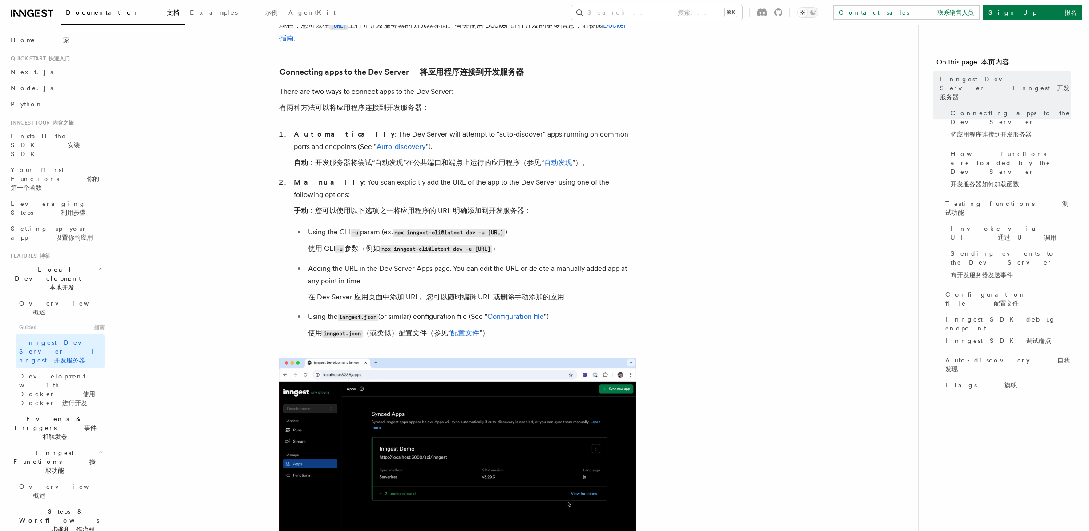
click at [524, 227] on li "Using the CLI -u param (ex. npx inngest-cli@latest dev -u [URL] ) 使用 CLI -u 参数（…" at bounding box center [470, 242] width 330 height 33
click at [505, 229] on code "npx inngest-cli@latest dev -u [URL]" at bounding box center [449, 233] width 112 height 8
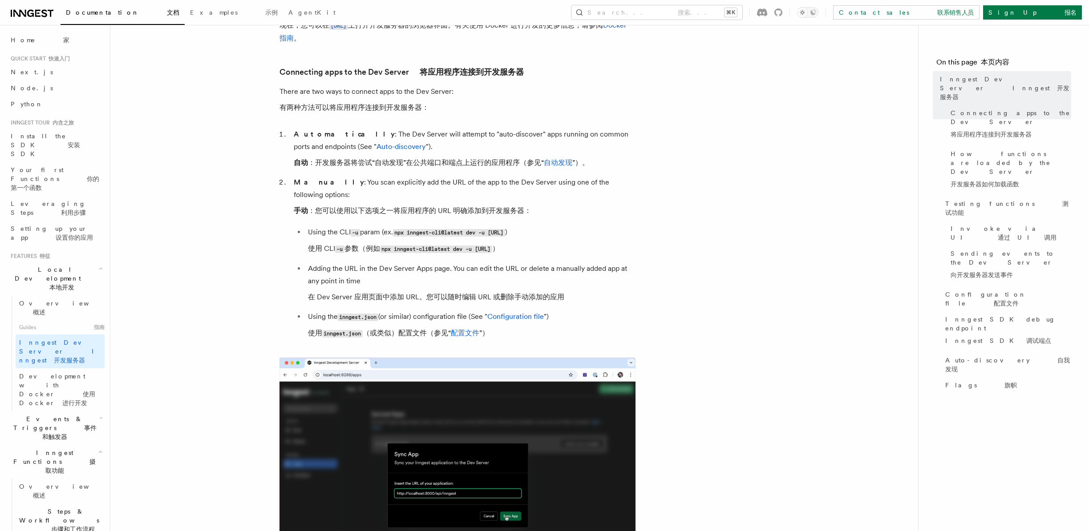
click at [499, 243] on font "使用 CLI -u 参数（例如 npx inngest-cli@latest dev -u [URL] ）" at bounding box center [403, 248] width 191 height 13
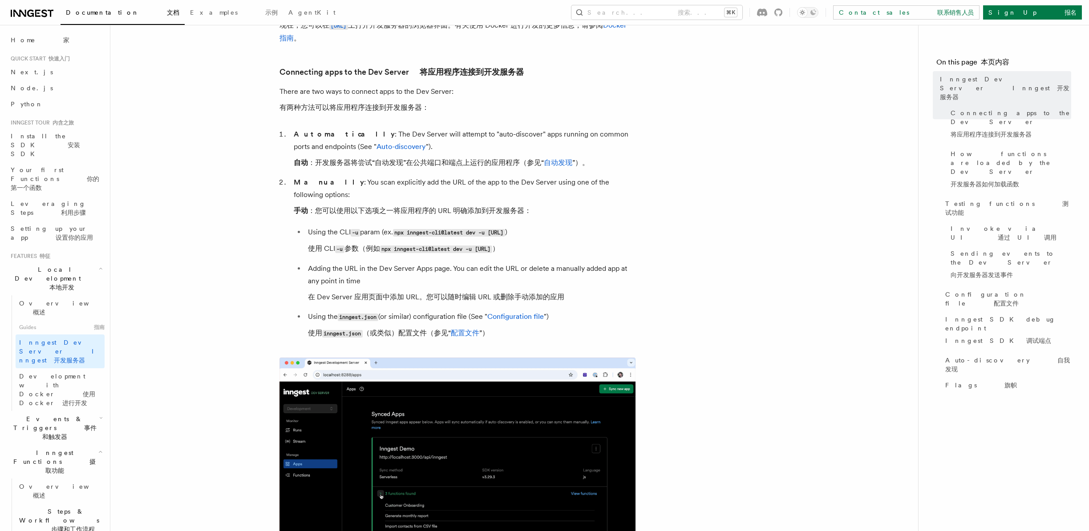
drag, startPoint x: 565, startPoint y: 243, endPoint x: 570, endPoint y: 244, distance: 5.4
click at [499, 243] on font "使用 CLI -u 参数（例如 npx inngest-cli@latest dev -u [URL] ）" at bounding box center [403, 248] width 191 height 13
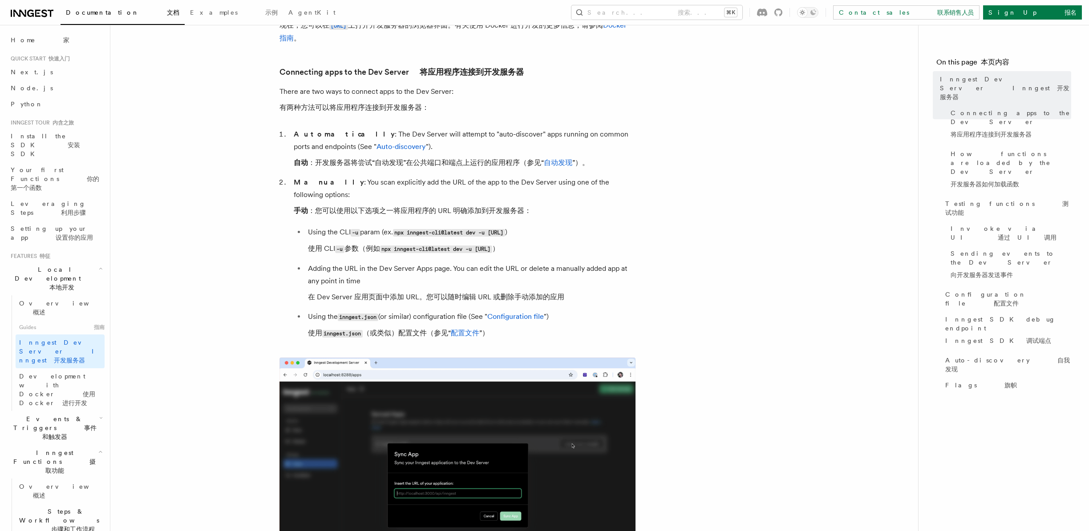
drag, startPoint x: 589, startPoint y: 239, endPoint x: 387, endPoint y: 241, distance: 201.5
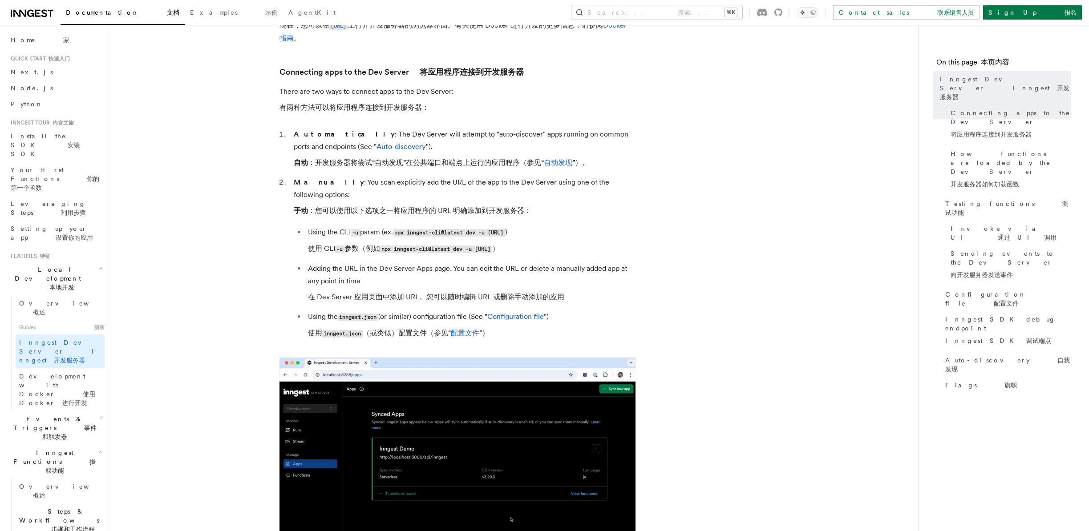
click at [387, 246] on code "npx inngest-cli@latest dev -u [URL]" at bounding box center [436, 250] width 112 height 8
copy code "npx inngest-cli@latest dev -u [URL]"
click at [742, 6] on button "Search... 搜索... ⌘K" at bounding box center [656, 12] width 171 height 14
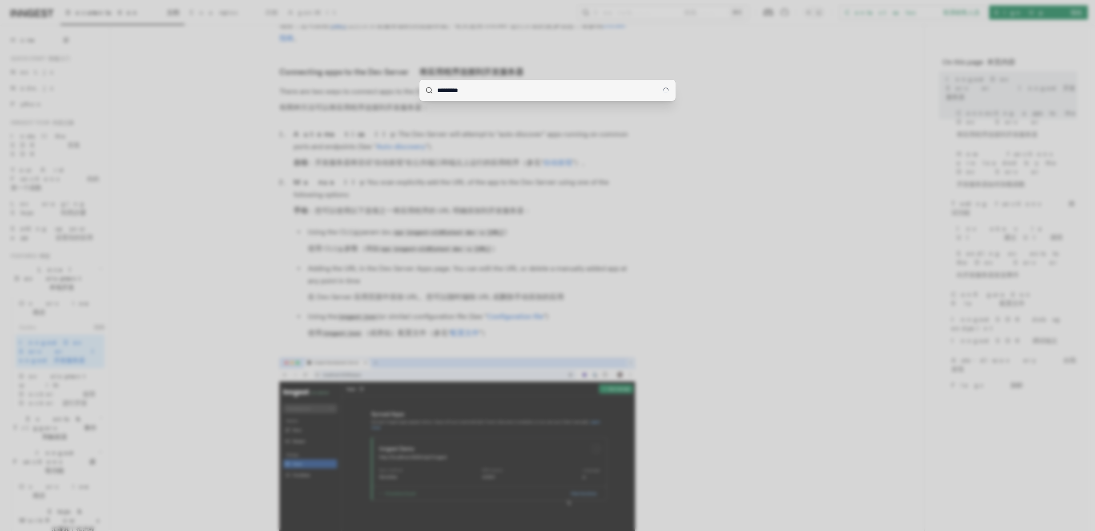
drag, startPoint x: 443, startPoint y: 90, endPoint x: 435, endPoint y: 89, distance: 7.8
click at [435, 89] on input "*********" at bounding box center [548, 90] width 256 height 21
type input "*******"
click at [477, 92] on input "*******" at bounding box center [548, 90] width 256 height 21
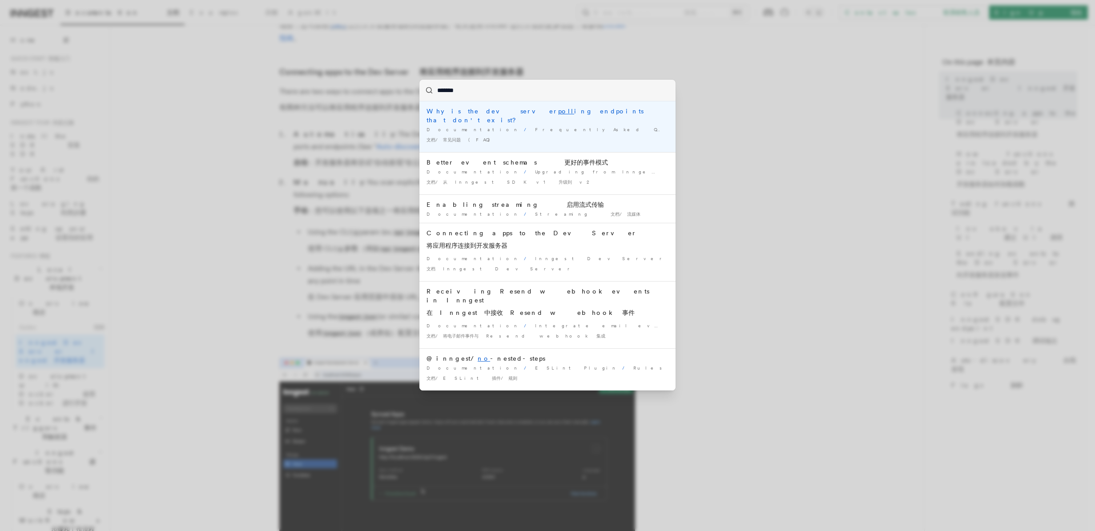
click at [579, 126] on div "Documentation / Frequently Asked Questions (FAQs) 文档/常见问题 (FAQ) /" at bounding box center [548, 136] width 242 height 20
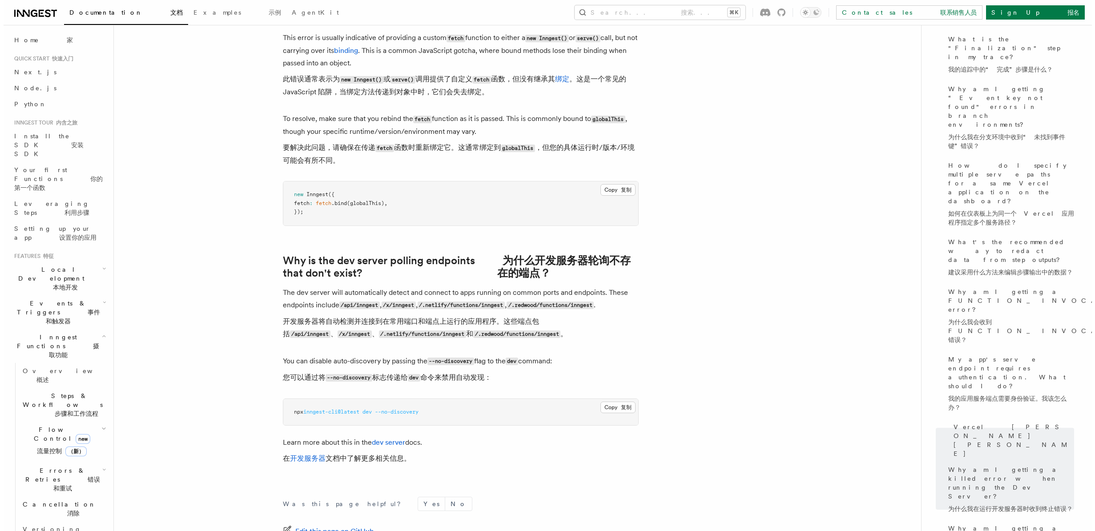
scroll to position [191, 0]
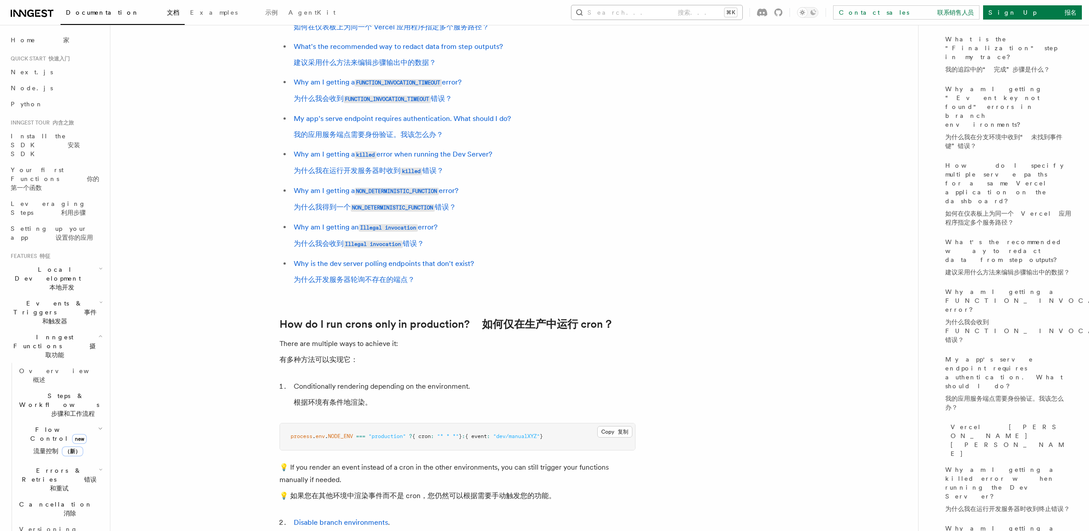
click at [711, 11] on font "搜索..." at bounding box center [695, 12] width 34 height 7
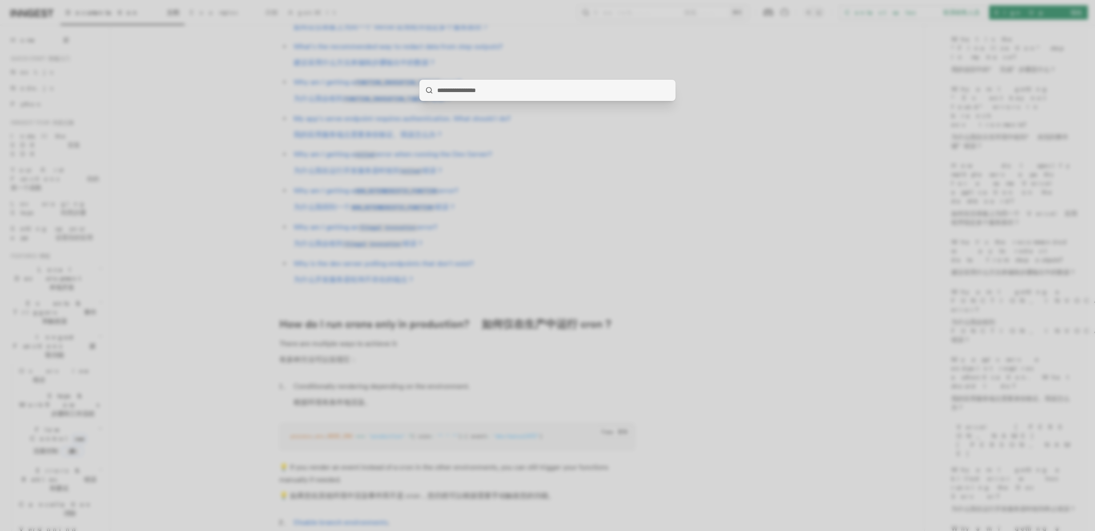
type input "*********"
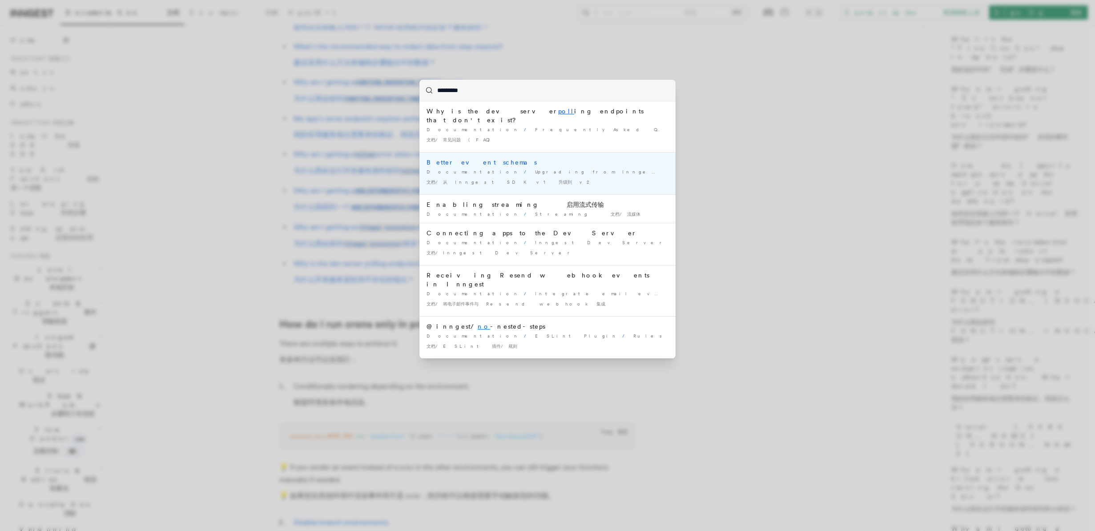
click at [581, 169] on div "Documentation / Upgrading from Inngest SDK v1 to v2 文档/从 Inngest SDK v1 升级到 v2 /" at bounding box center [548, 179] width 242 height 20
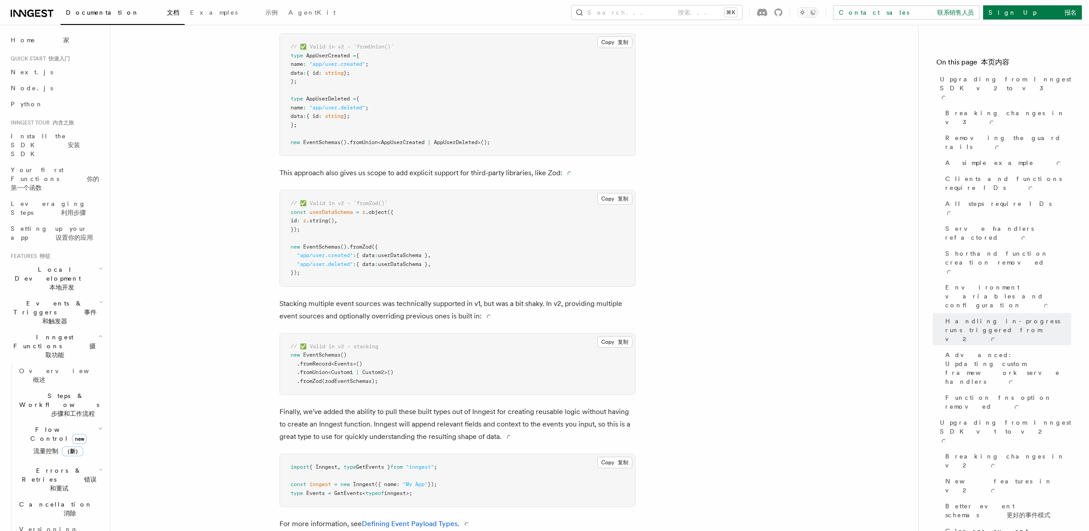
scroll to position [6272, 0]
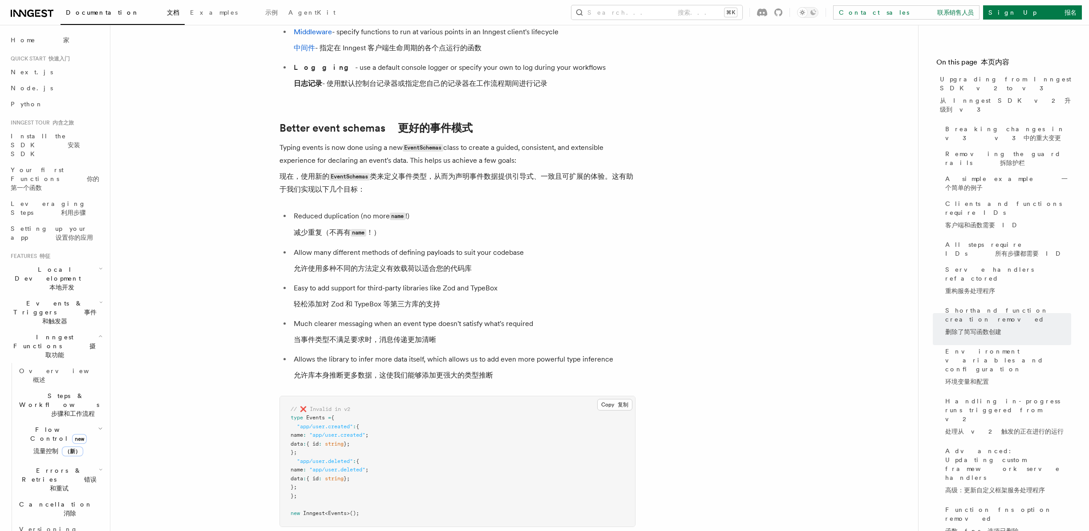
click at [538, 246] on li "Allow many different methods of defining payloads to suit your codebase 允许使用多种不…" at bounding box center [463, 262] width 344 height 32
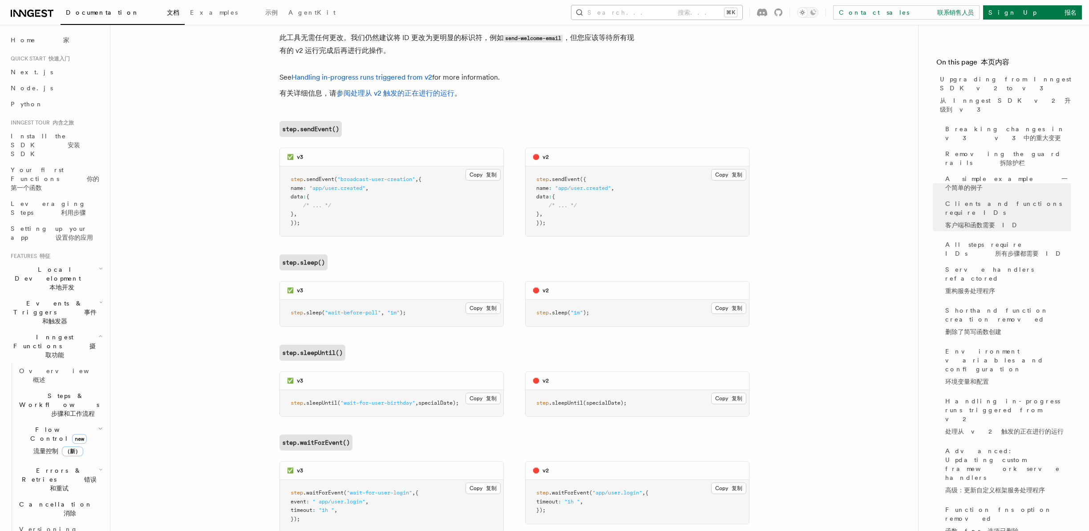
click at [742, 12] on button "Search... 搜索... ⌘K" at bounding box center [656, 12] width 171 height 14
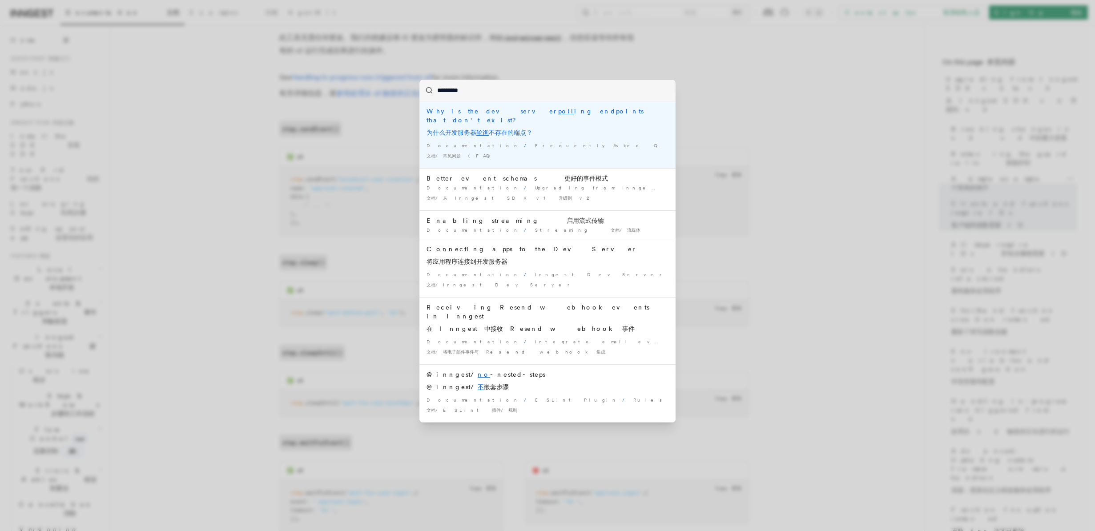
drag, startPoint x: 452, startPoint y: 91, endPoint x: 421, endPoint y: 91, distance: 31.1
click at [421, 91] on input "*********" at bounding box center [548, 90] width 256 height 21
type input "****"
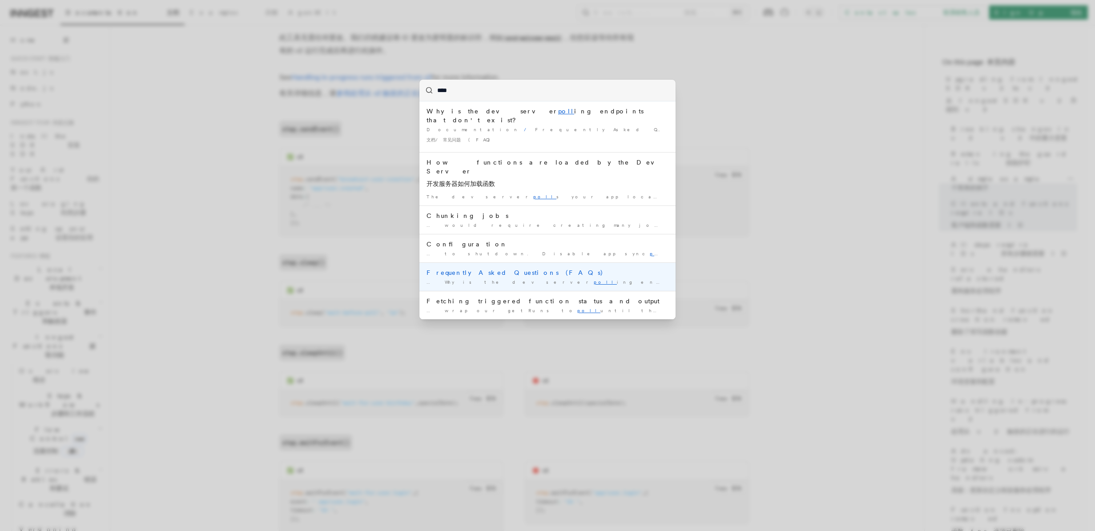
click at [552, 279] on div "… Why is the dev server poll ing endpoints that [PERSON_NAME]'t …" at bounding box center [548, 282] width 242 height 7
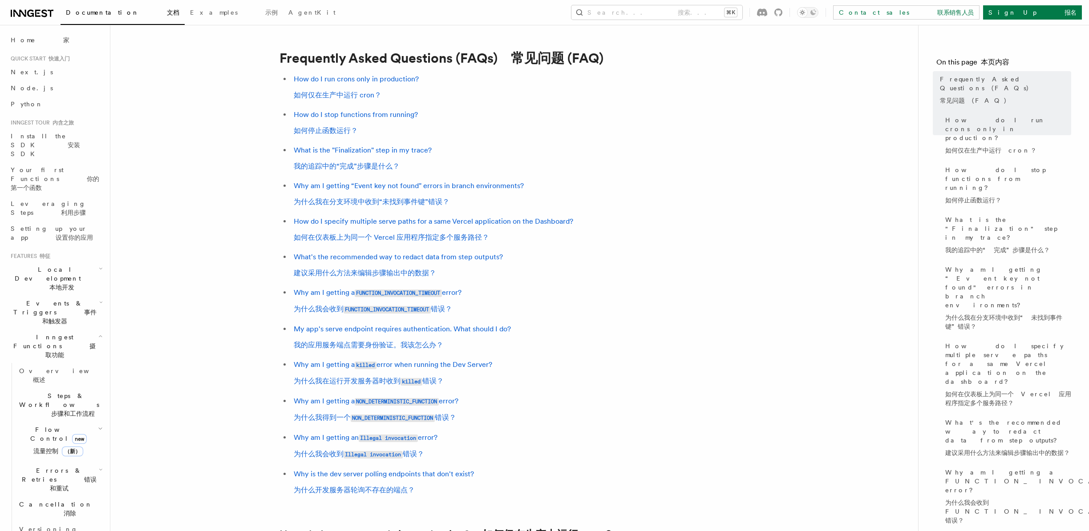
drag, startPoint x: 234, startPoint y: 337, endPoint x: 244, endPoint y: 309, distance: 29.5
